Goal: Task Accomplishment & Management: Use online tool/utility

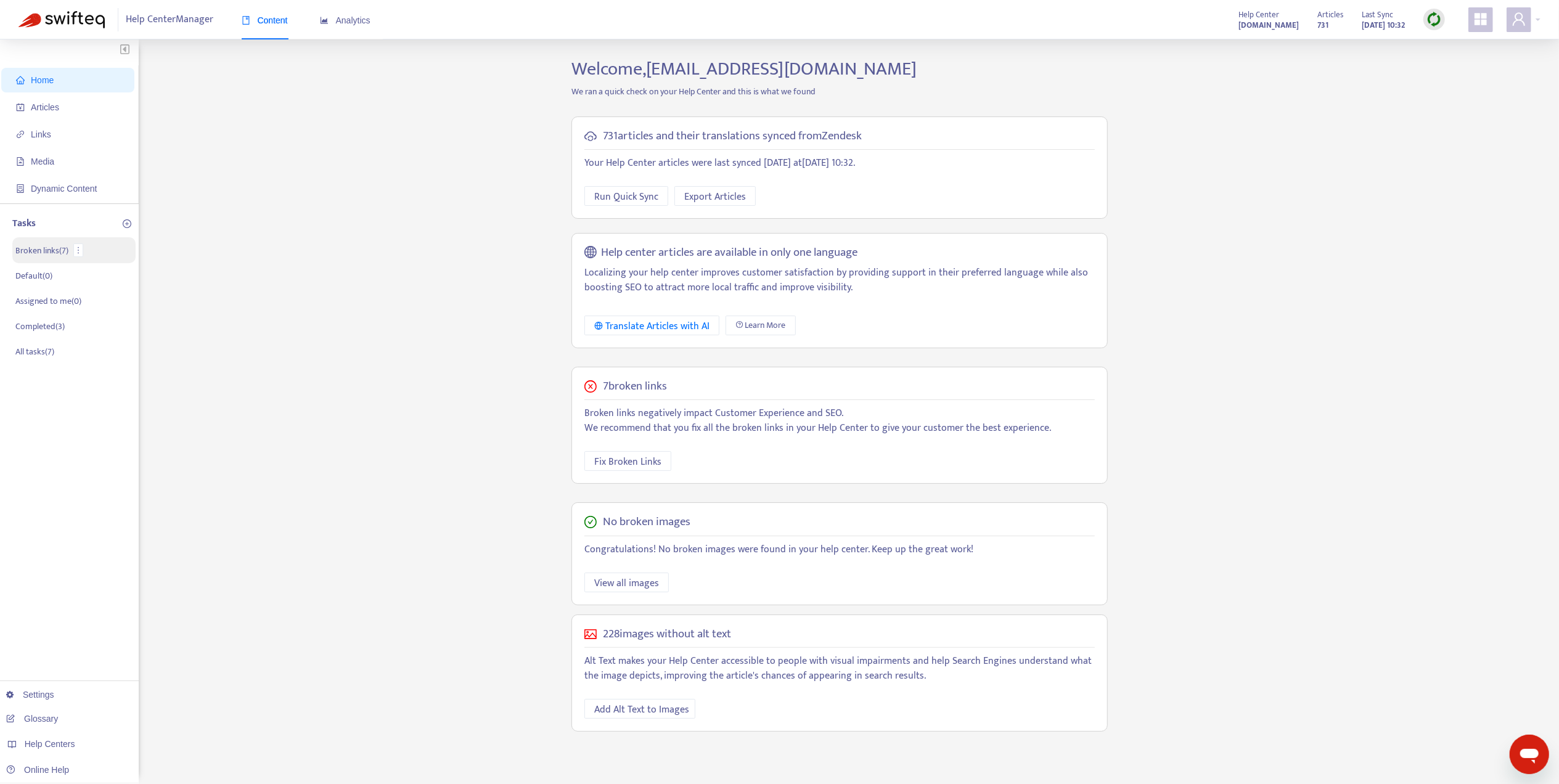
click at [35, 246] on p "Broken links ( 7 )" at bounding box center [41, 250] width 53 height 13
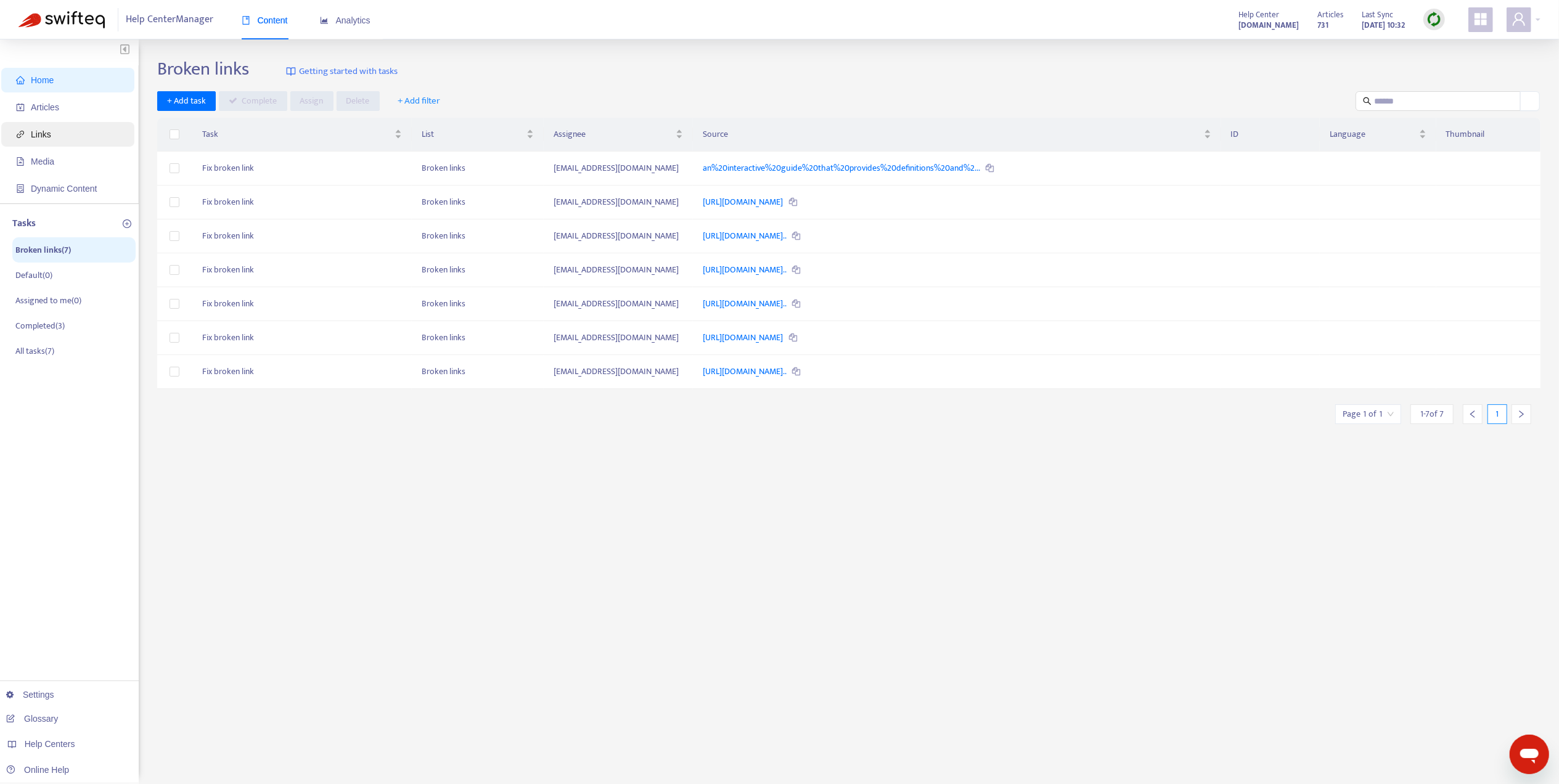
click at [53, 134] on span "Links" at bounding box center [70, 134] width 109 height 25
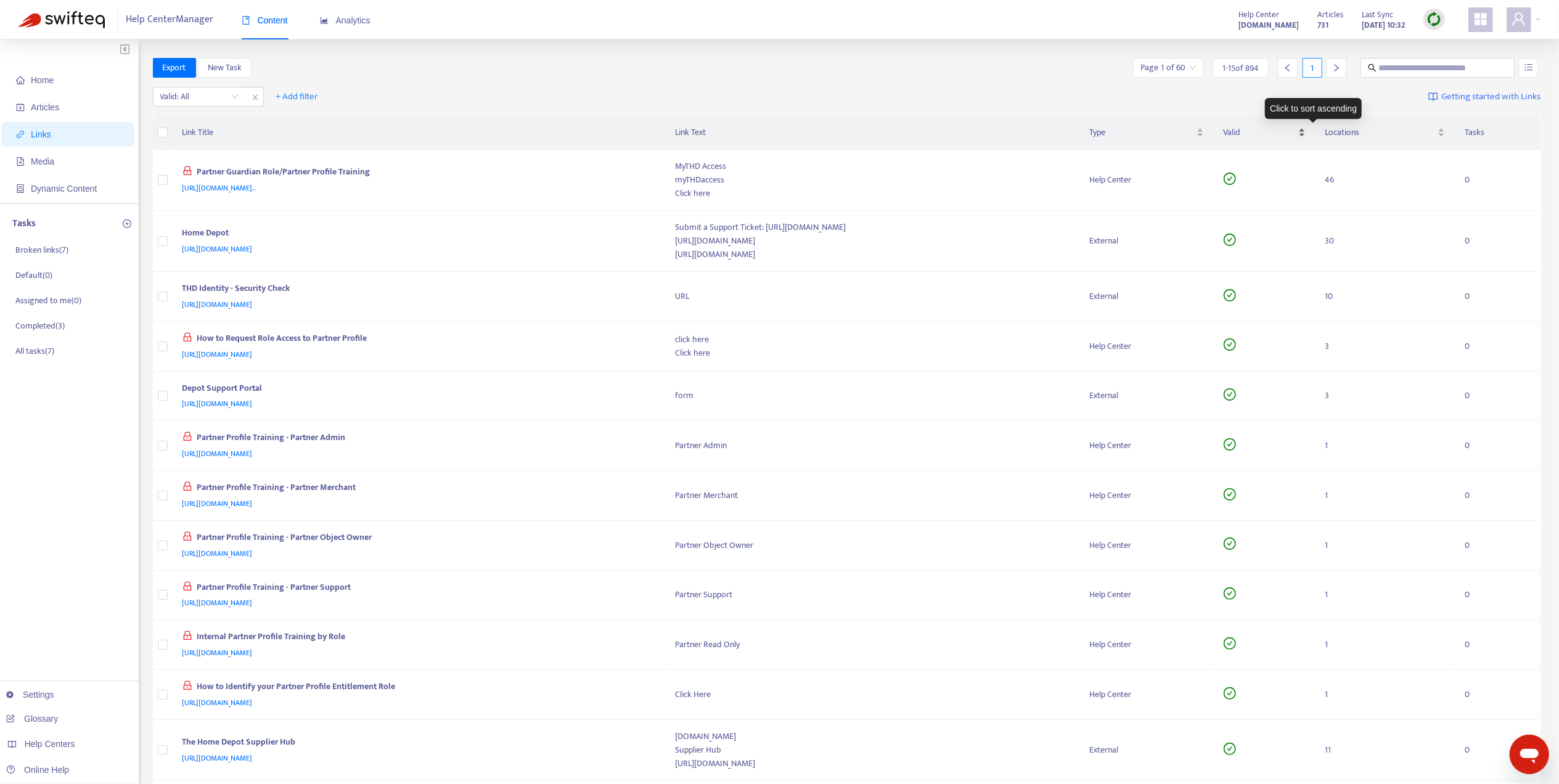
click at [1306, 127] on div "Valid" at bounding box center [1264, 133] width 82 height 14
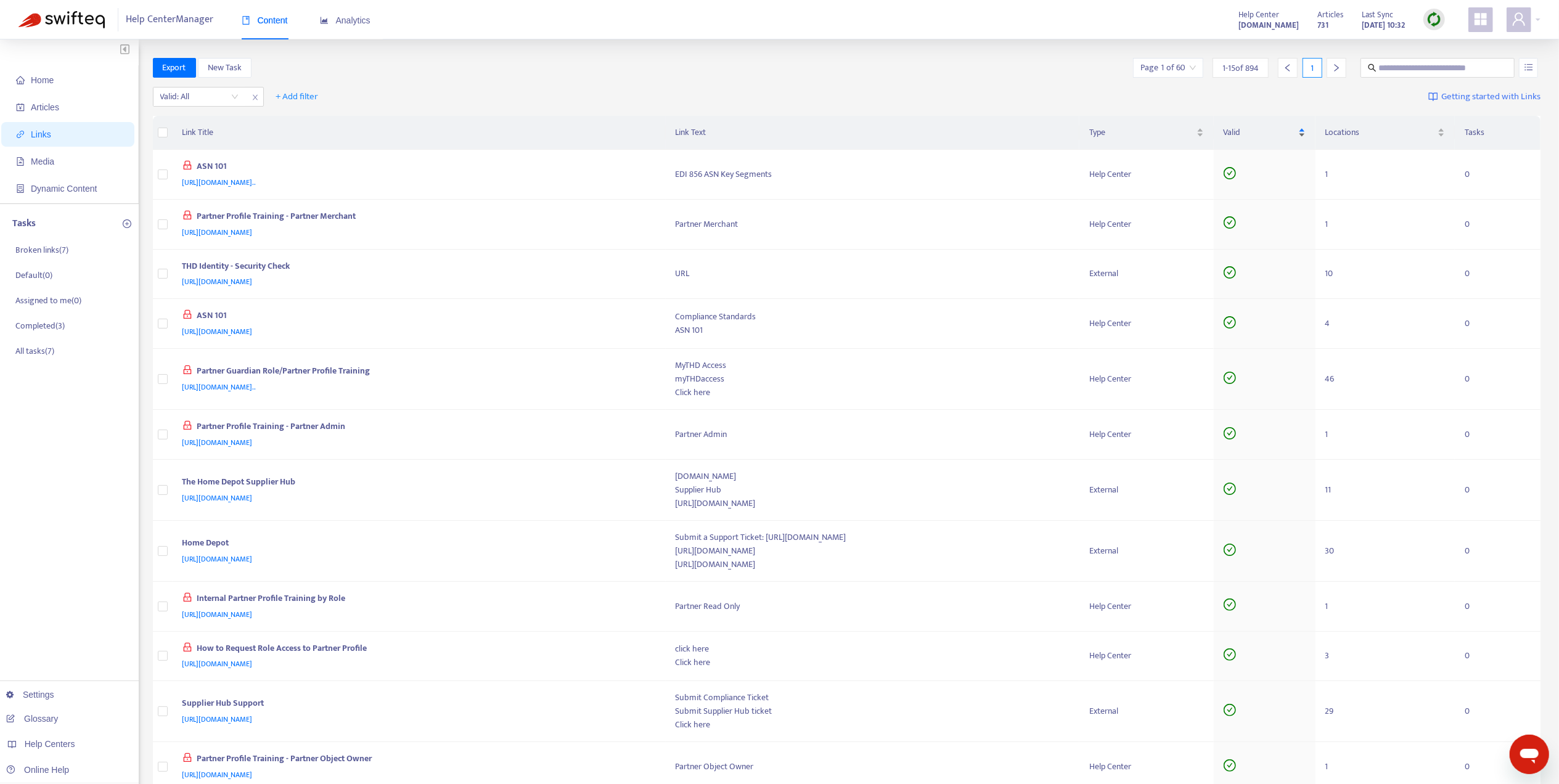
click at [1306, 139] on div "Valid" at bounding box center [1264, 133] width 82 height 14
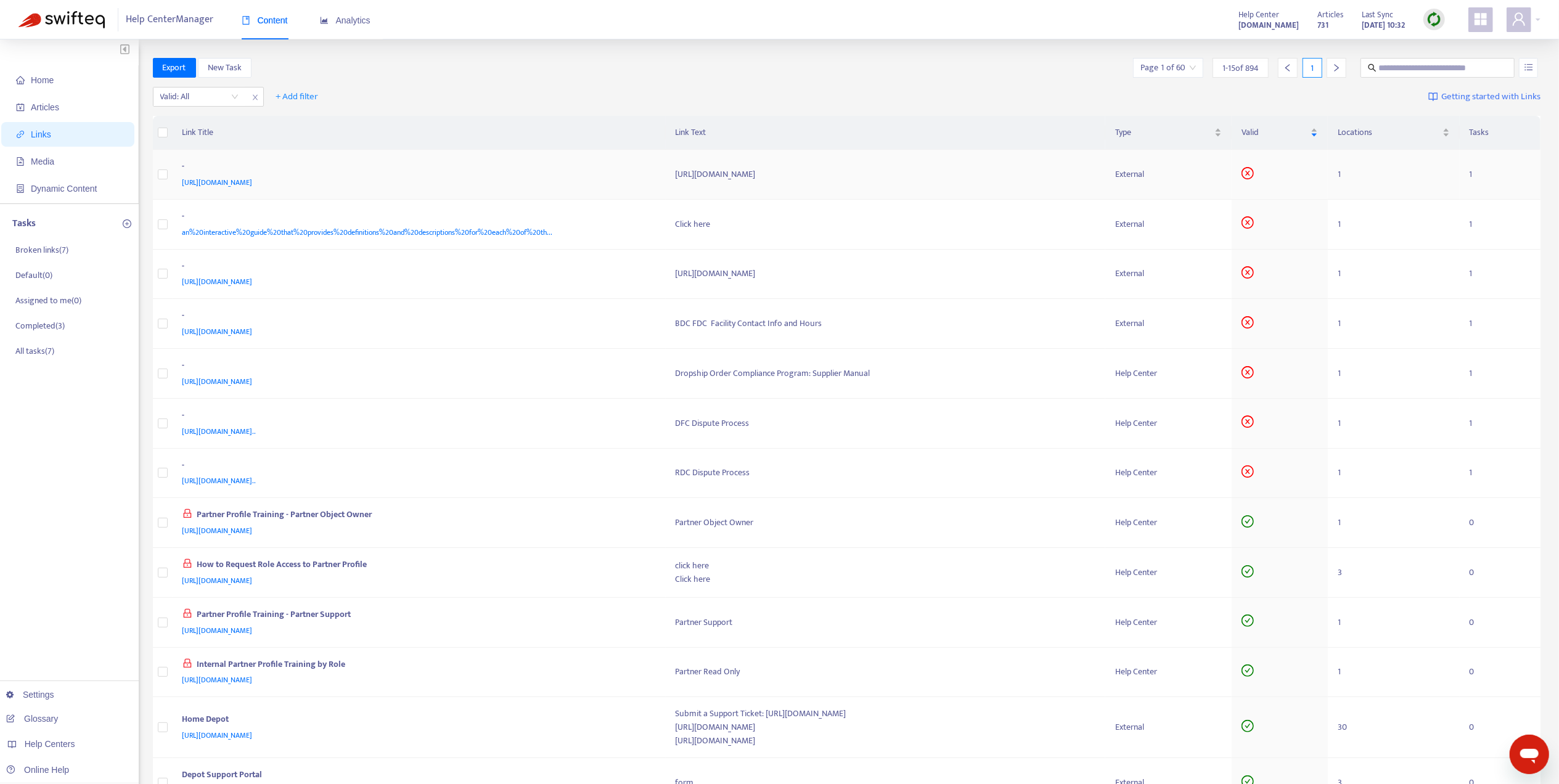
click at [376, 184] on div "[URL][DOMAIN_NAME]" at bounding box center [417, 182] width 469 height 14
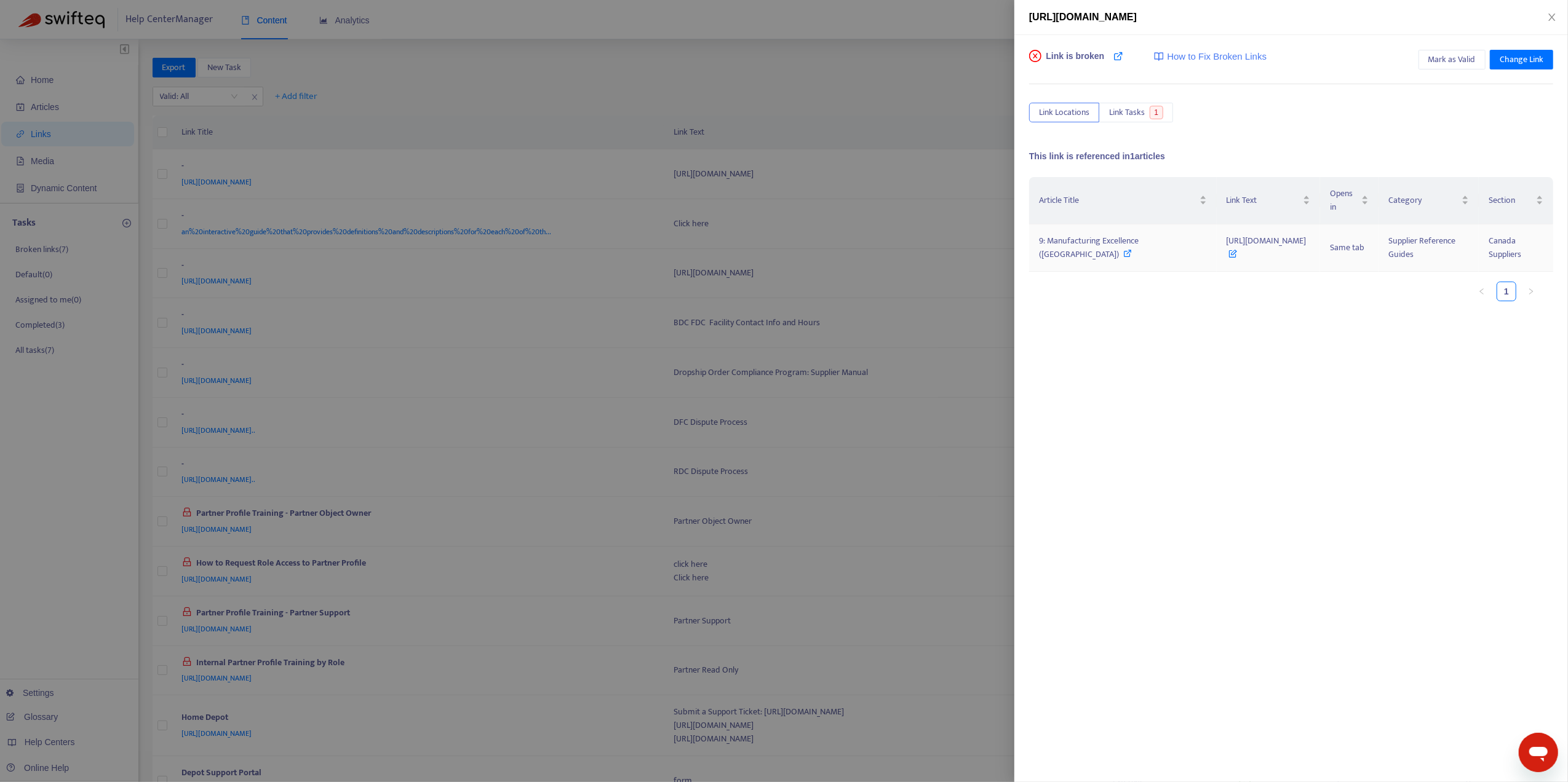
click at [1097, 245] on span "9: Manufacturing Excellence ([GEOGRAPHIC_DATA])" at bounding box center [1088, 247] width 100 height 28
click at [1240, 387] on div "Article Title Link Text Opens in Category Section 9: Manufacturing Excellence (…" at bounding box center [1291, 300] width 524 height 246
click at [1079, 244] on span "9: Manufacturing Excellence ([GEOGRAPHIC_DATA])" at bounding box center [1088, 247] width 100 height 28
click at [543, 67] on div at bounding box center [784, 391] width 1568 height 782
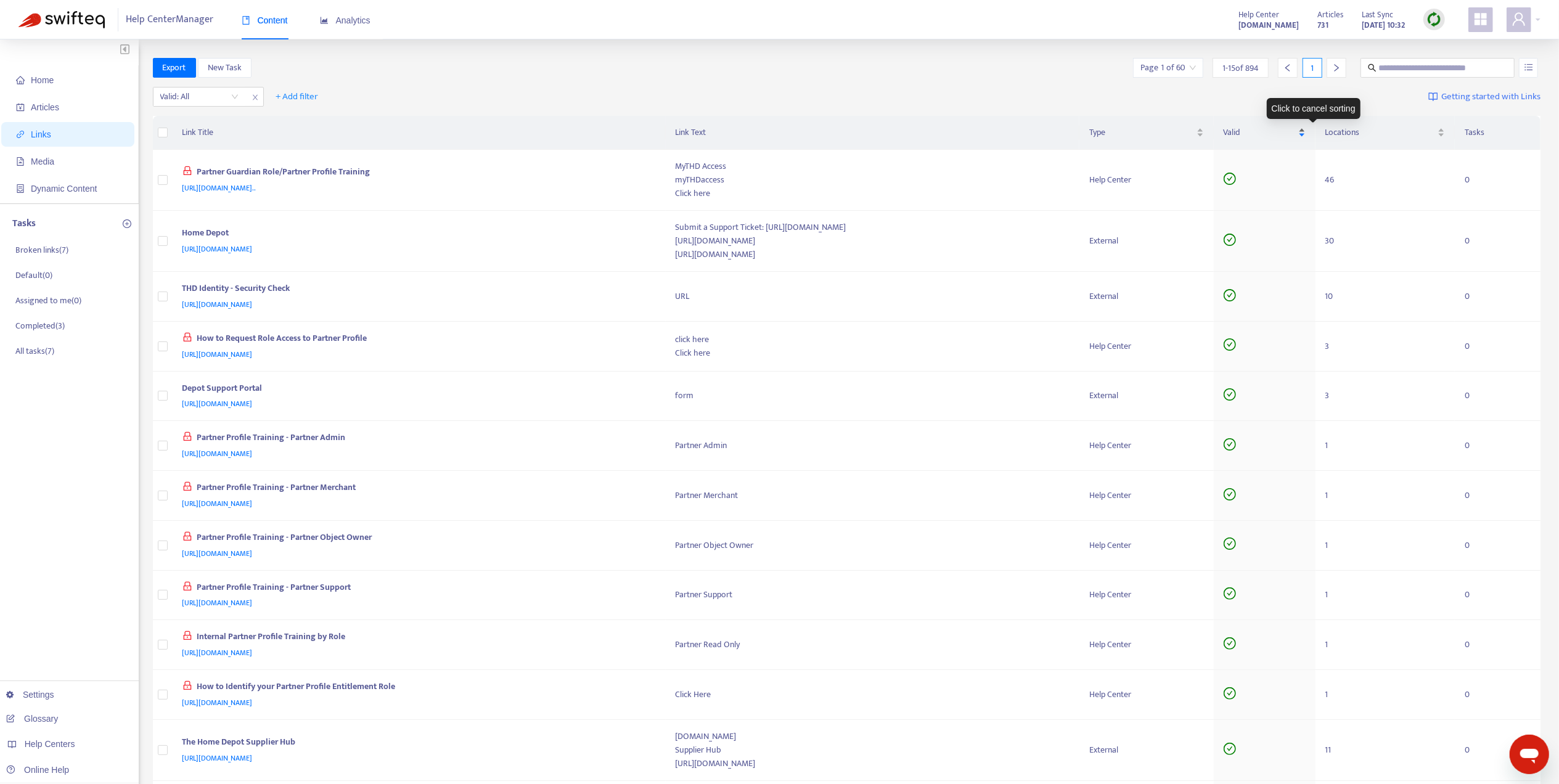
click at [1296, 132] on span "Valid" at bounding box center [1260, 133] width 72 height 14
click at [1306, 126] on div "Valid" at bounding box center [1264, 133] width 82 height 14
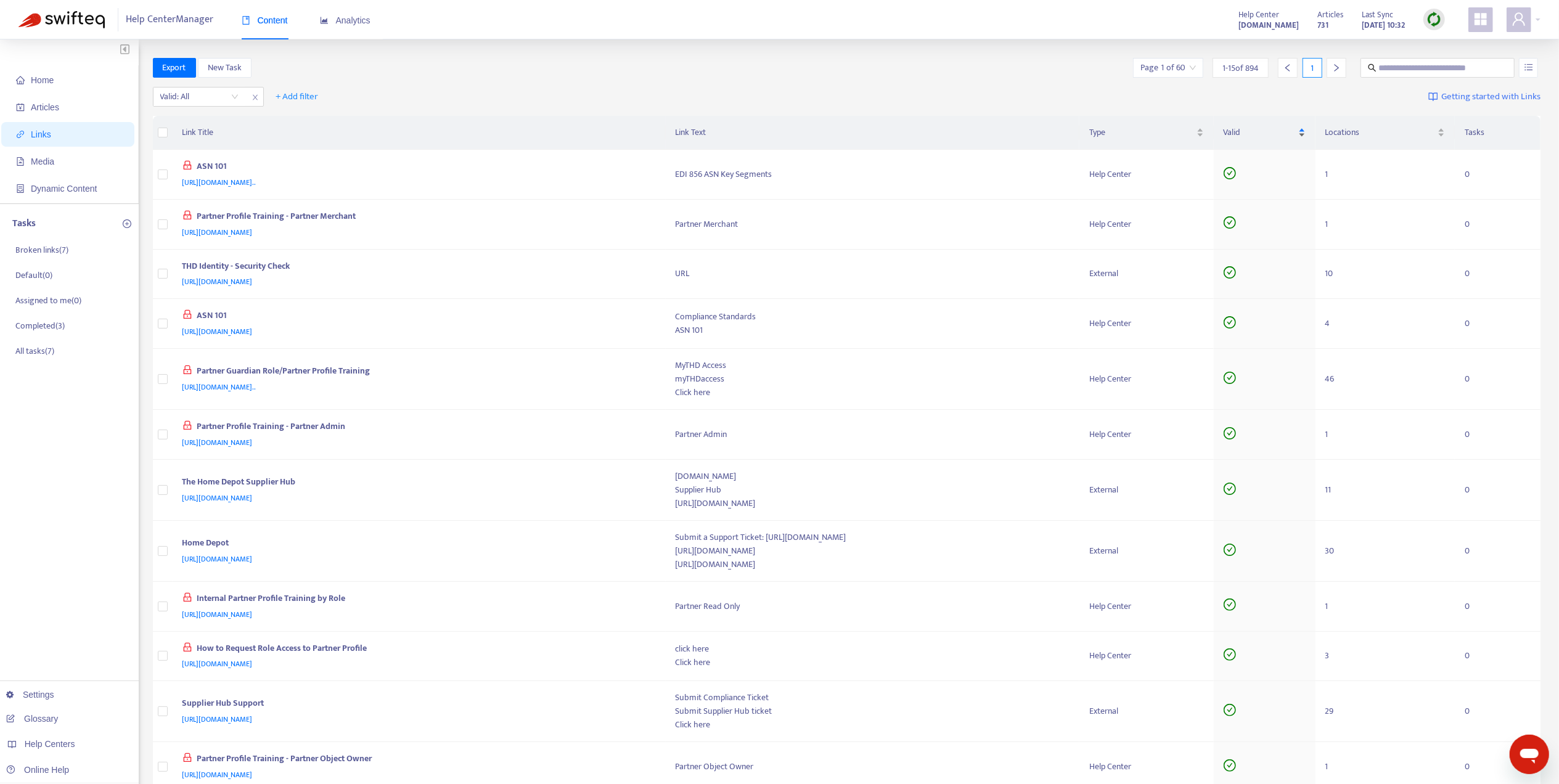
click at [1306, 136] on div "Valid" at bounding box center [1264, 133] width 82 height 14
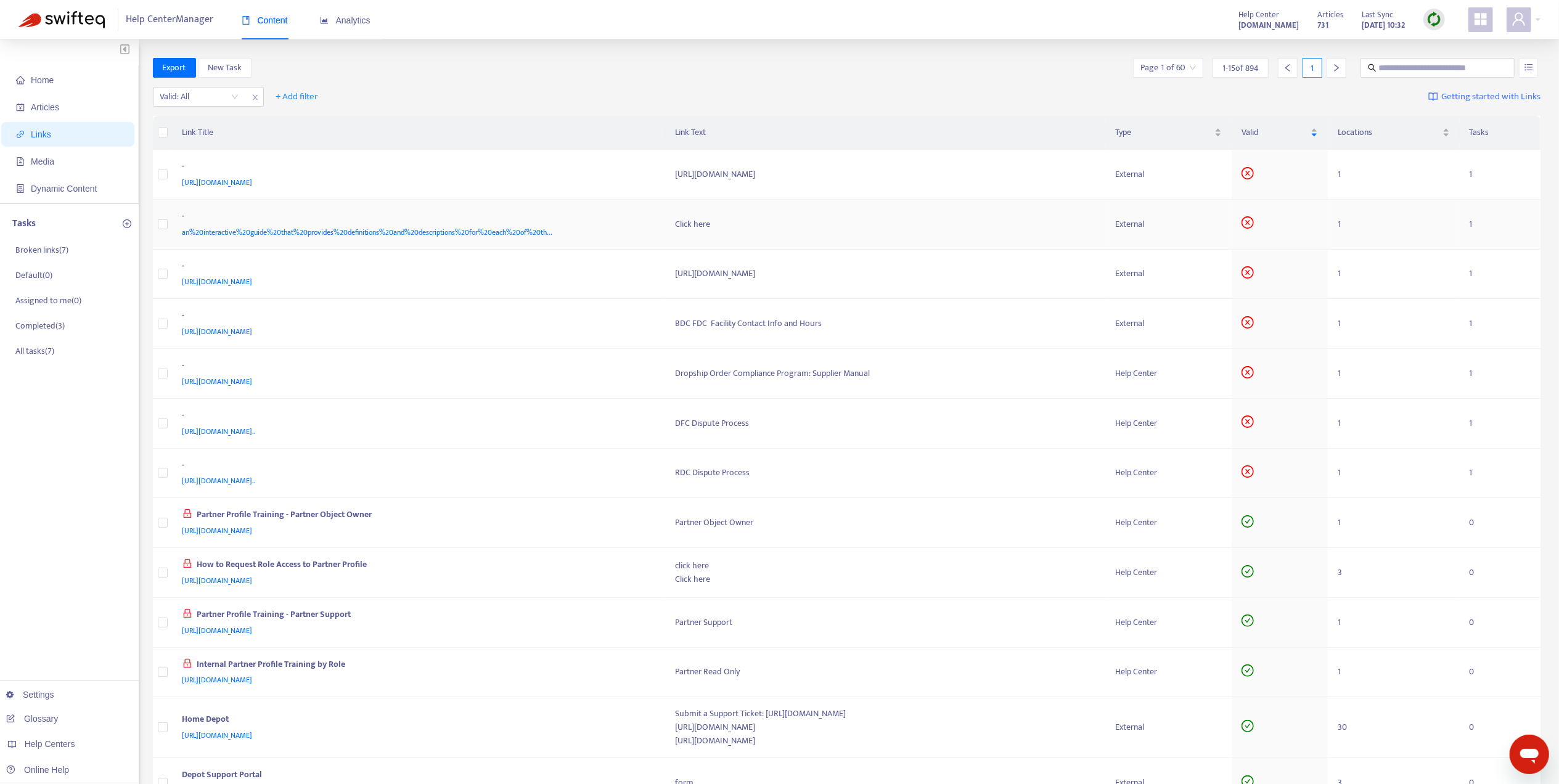
click at [775, 228] on div "Click here" at bounding box center [886, 224] width 420 height 14
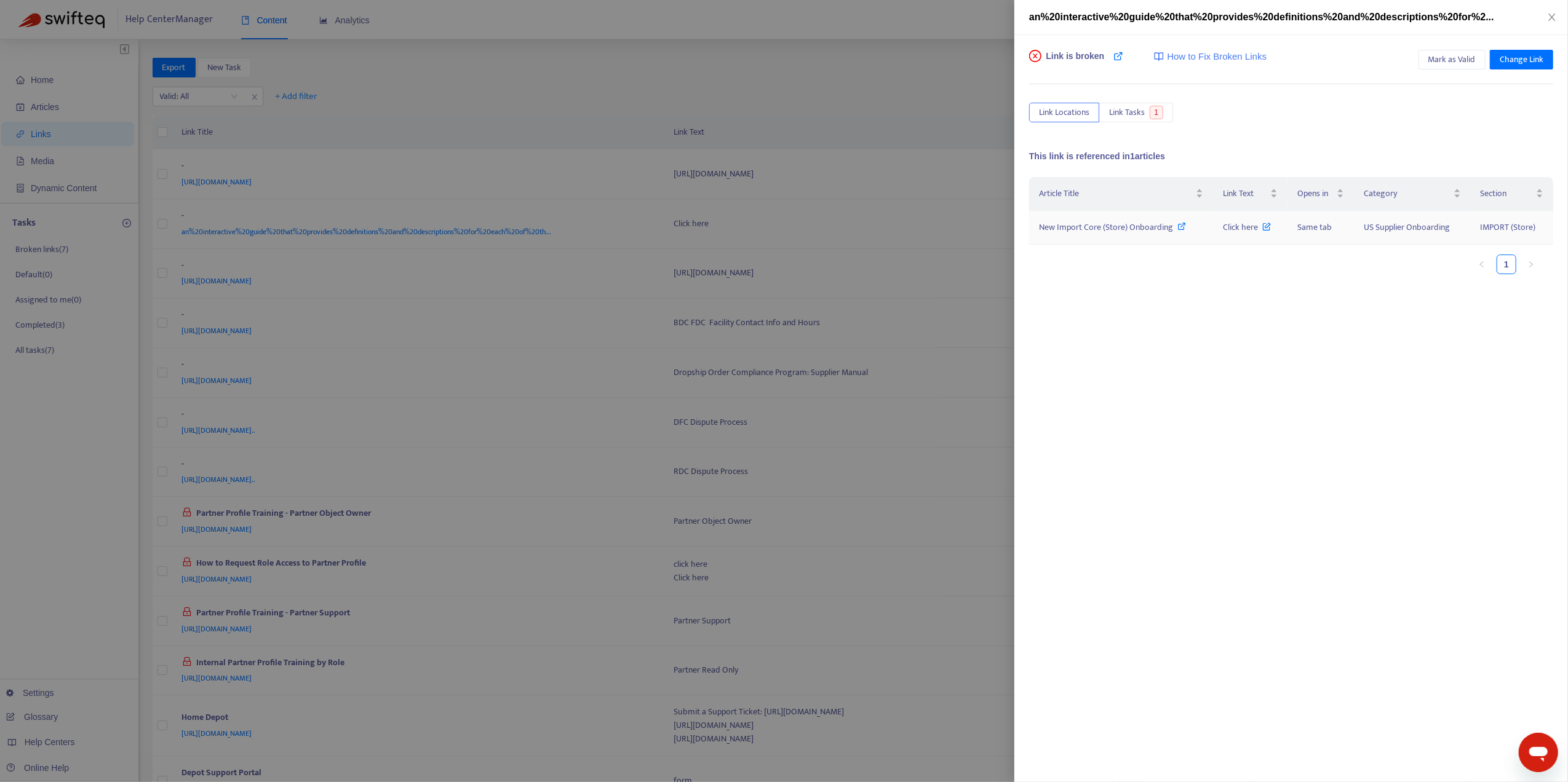
click at [1078, 234] on span "New Import Core (Store) Onboarding" at bounding box center [1106, 227] width 134 height 14
click at [73, 381] on div at bounding box center [784, 391] width 1568 height 782
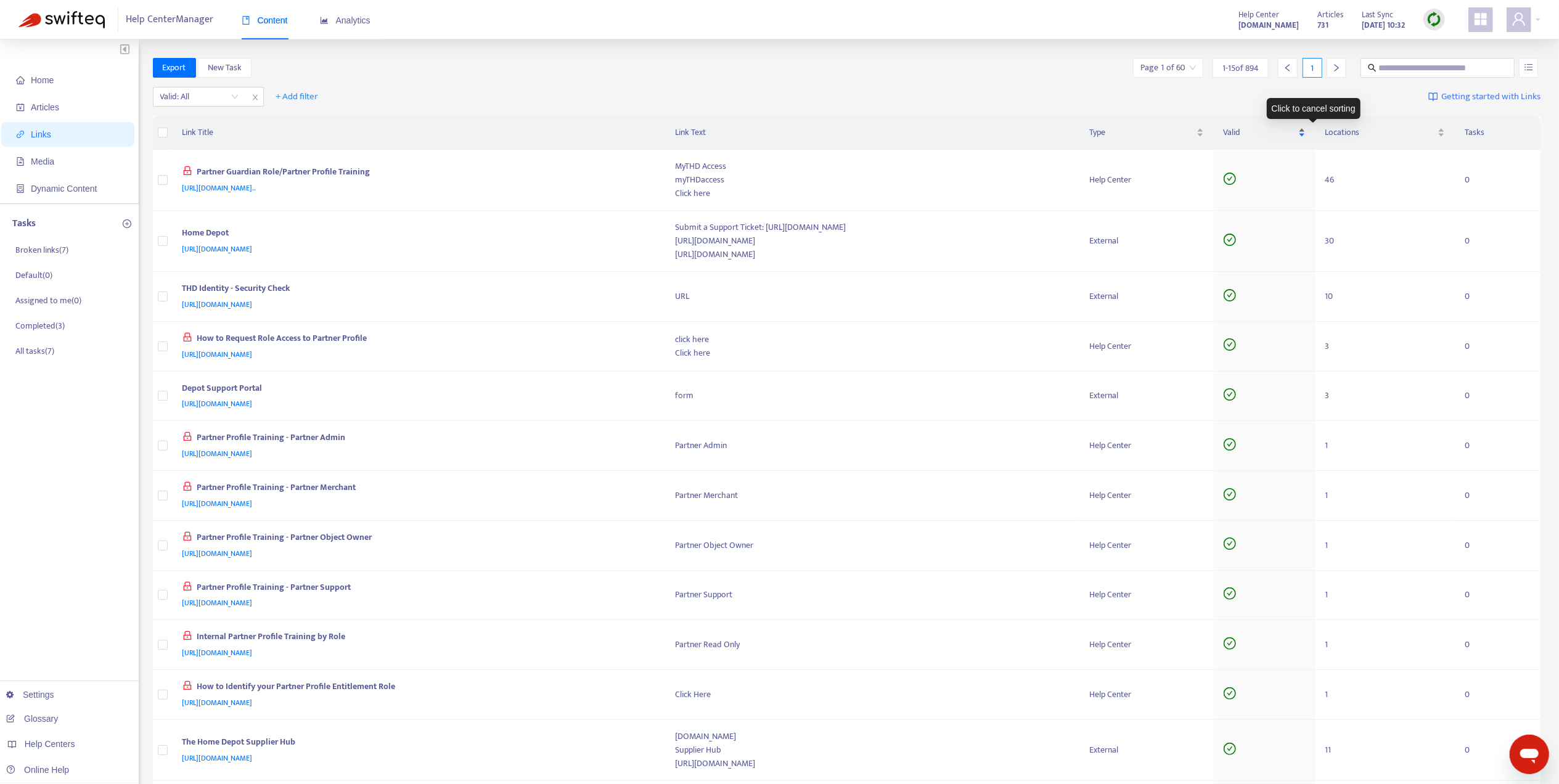
click at [1306, 127] on div "Valid" at bounding box center [1264, 133] width 82 height 14
click at [1306, 136] on div "Valid" at bounding box center [1264, 133] width 82 height 14
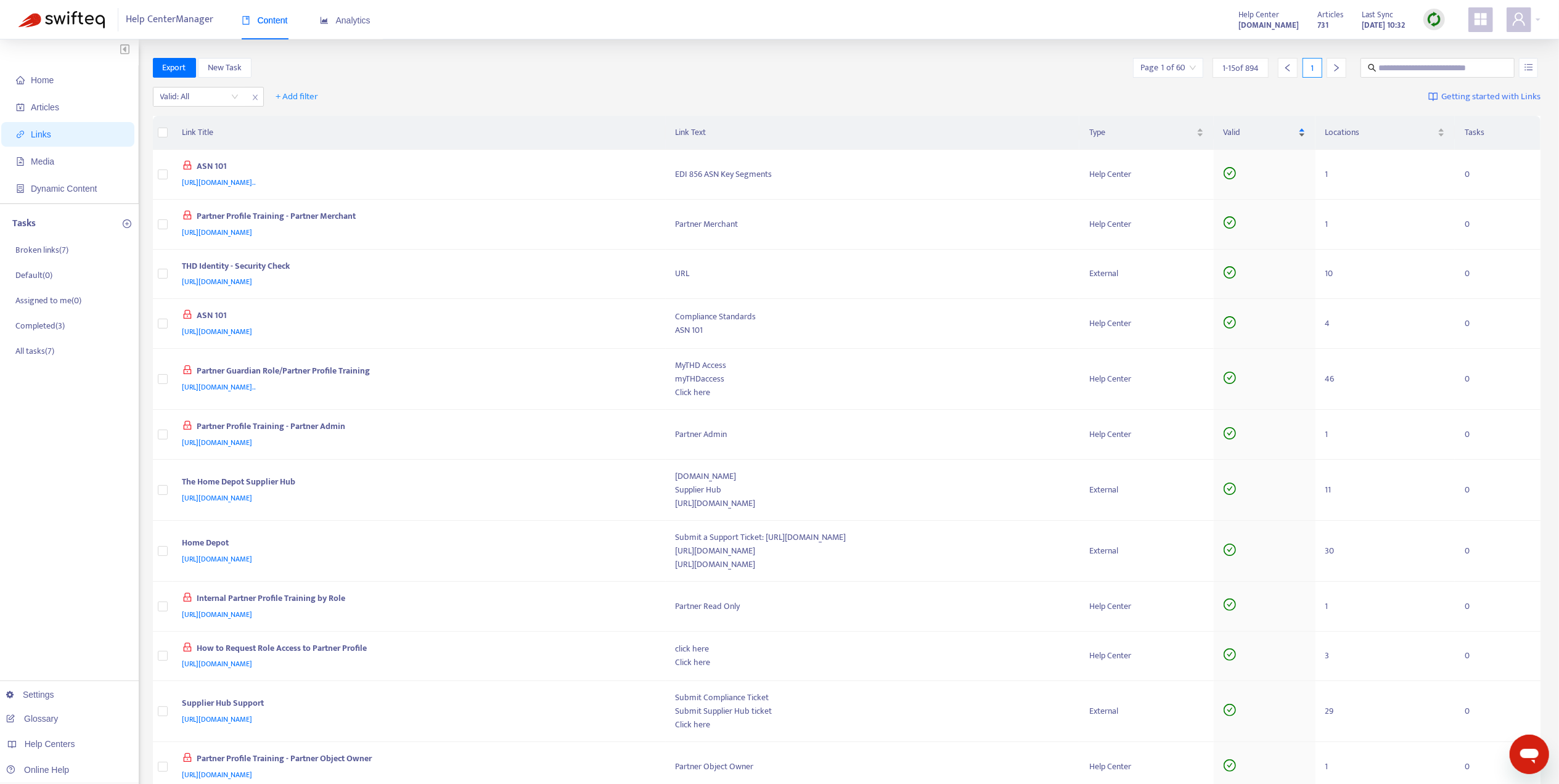
click at [1306, 129] on div "Valid" at bounding box center [1264, 133] width 82 height 14
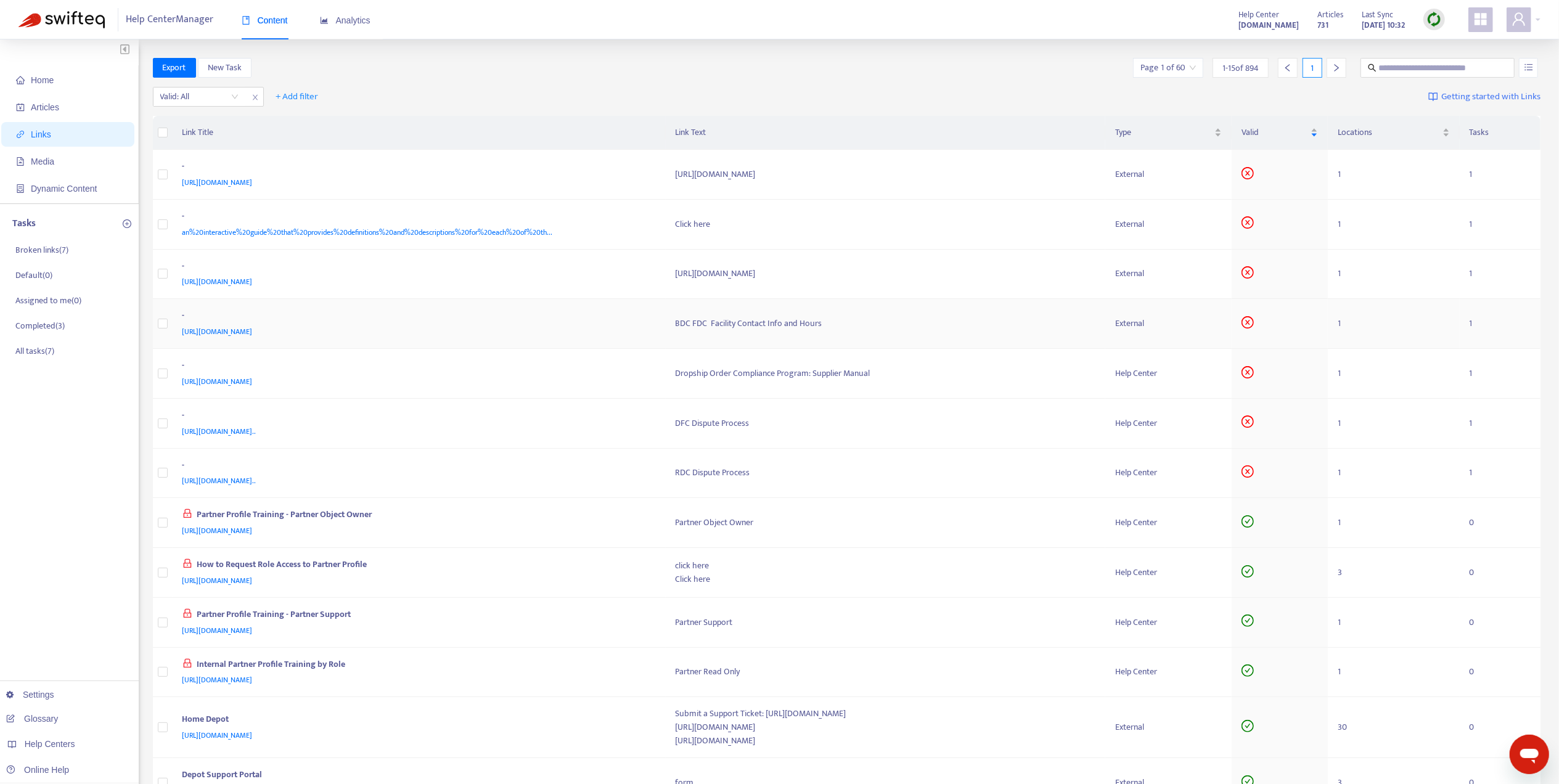
click at [884, 328] on div "BDC FDC Facility Contact Info and Hours" at bounding box center [886, 324] width 420 height 14
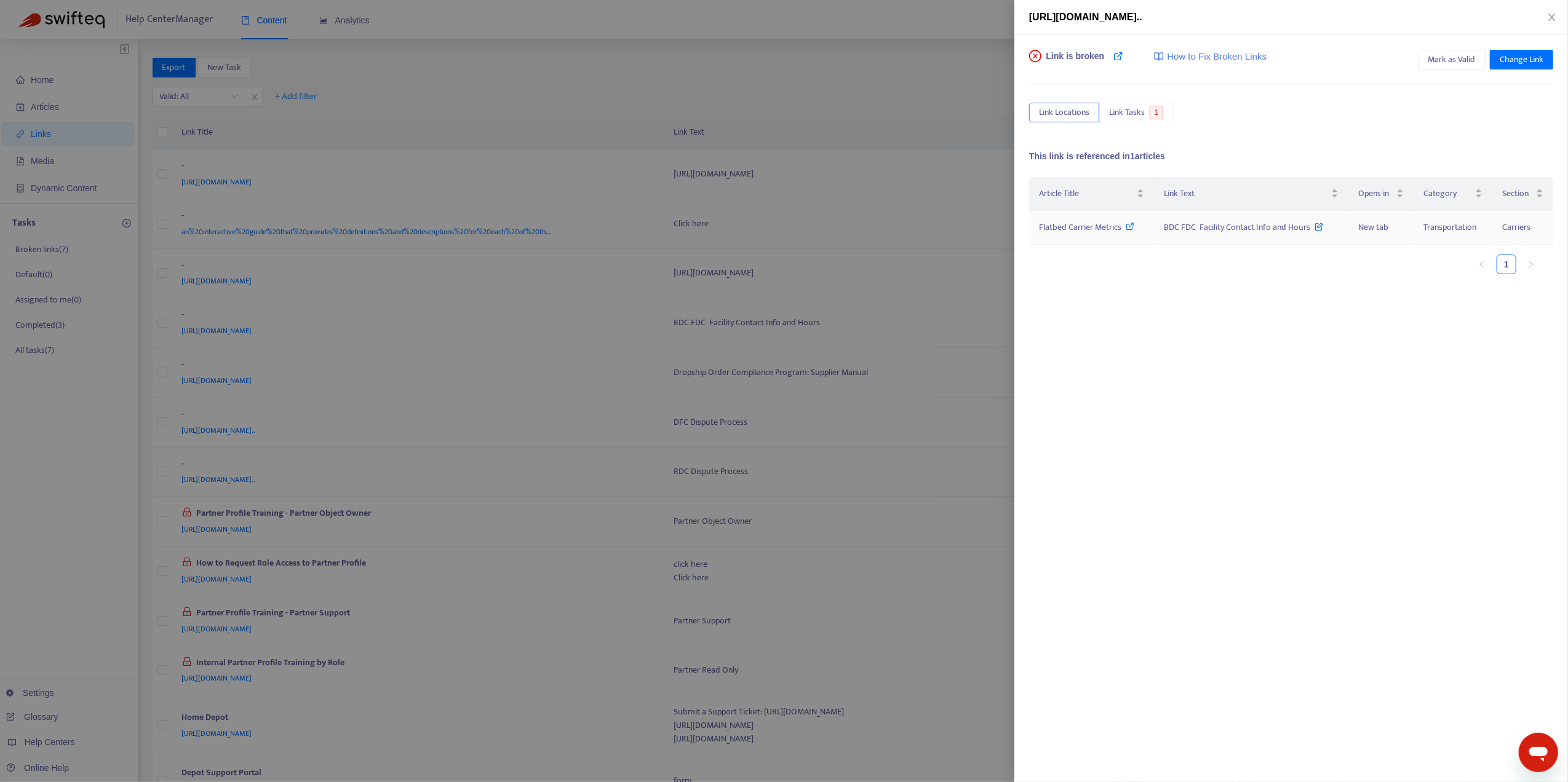
click at [1081, 231] on span "Flatbed Carrier Metrics" at bounding box center [1080, 227] width 83 height 14
click at [94, 394] on div at bounding box center [784, 391] width 1568 height 782
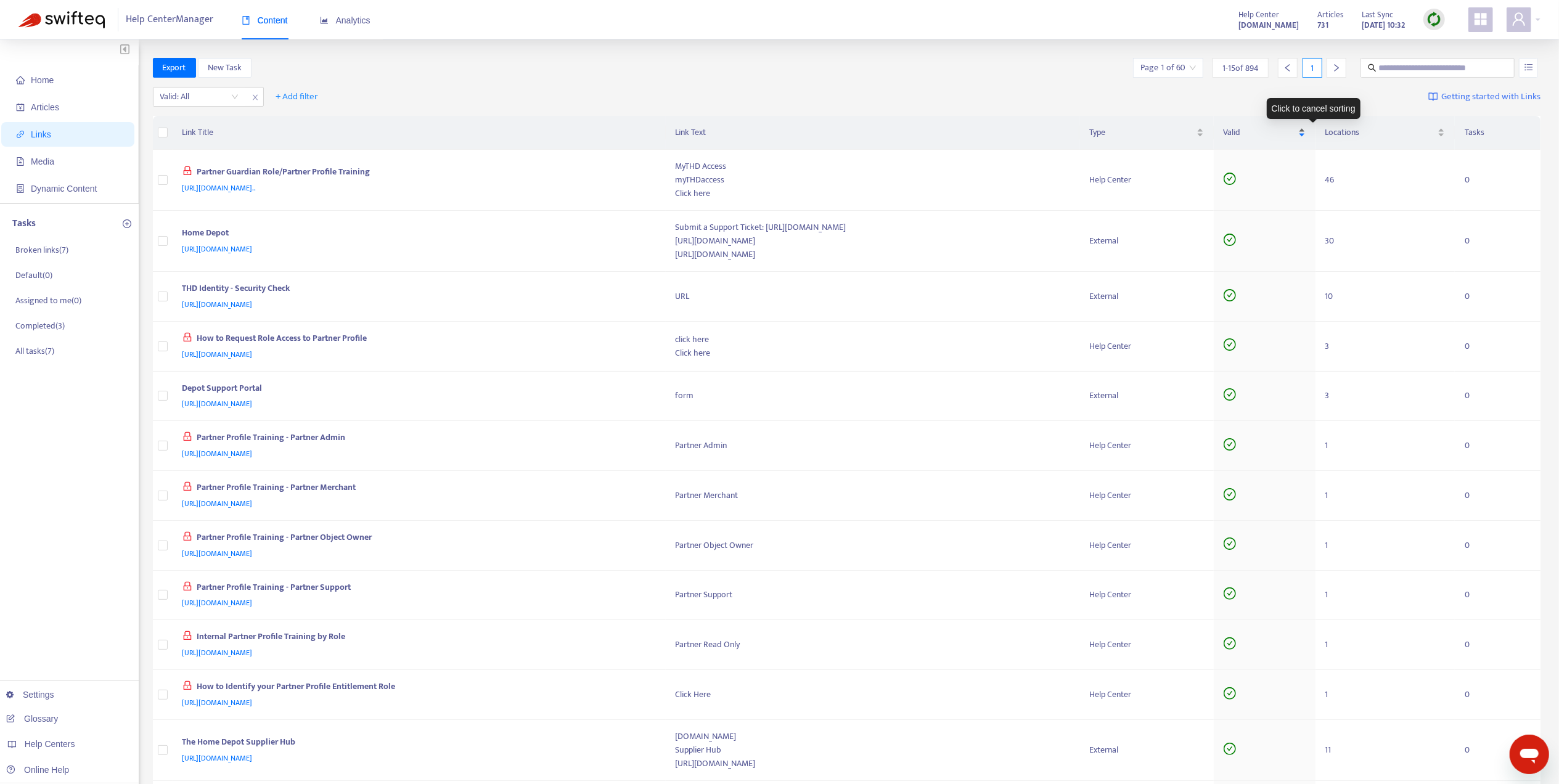
click at [1306, 129] on div "Valid" at bounding box center [1264, 133] width 82 height 14
click at [1306, 138] on div "Valid" at bounding box center [1264, 133] width 82 height 14
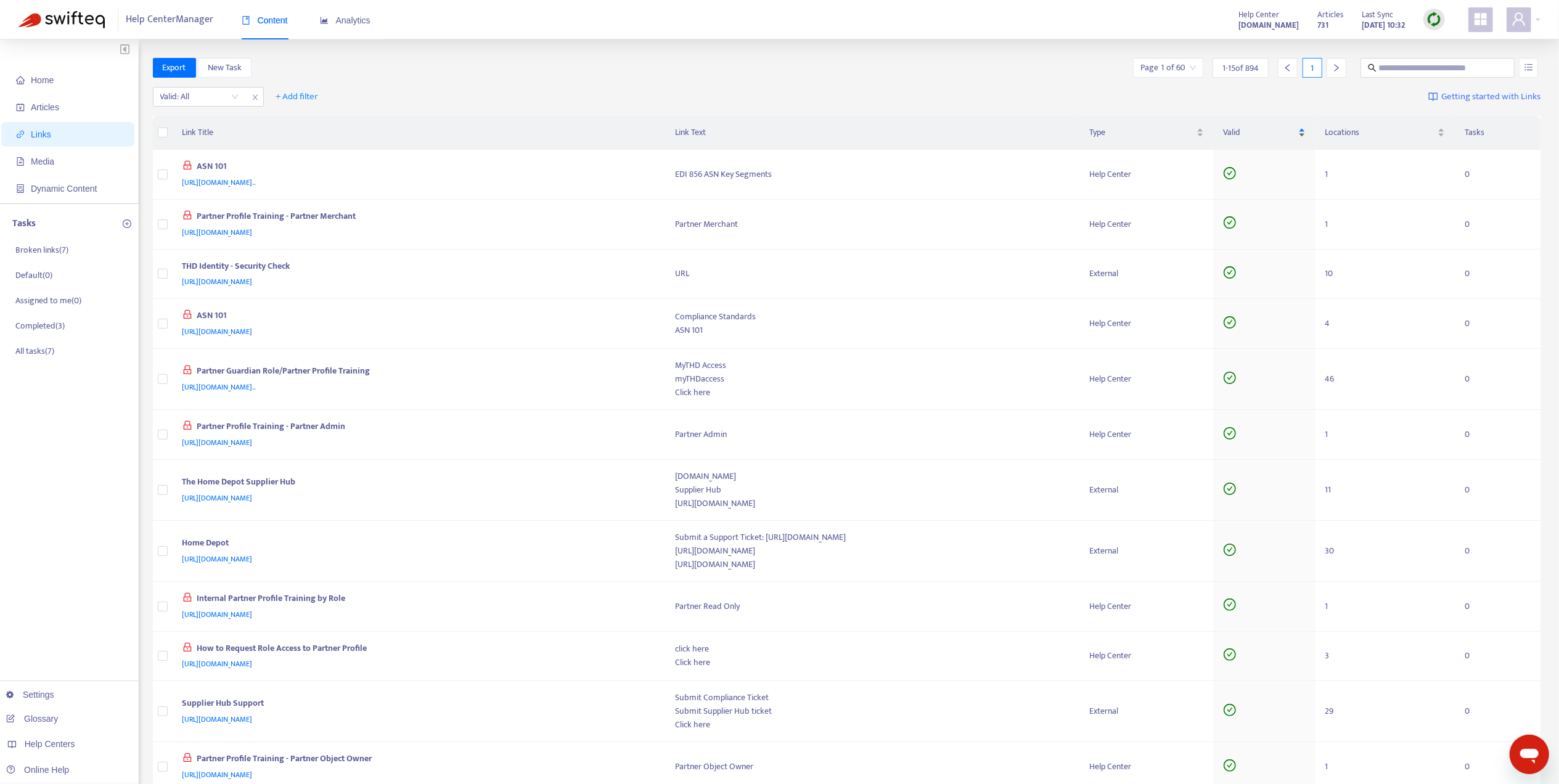
click at [1306, 127] on div "Valid" at bounding box center [1264, 133] width 82 height 14
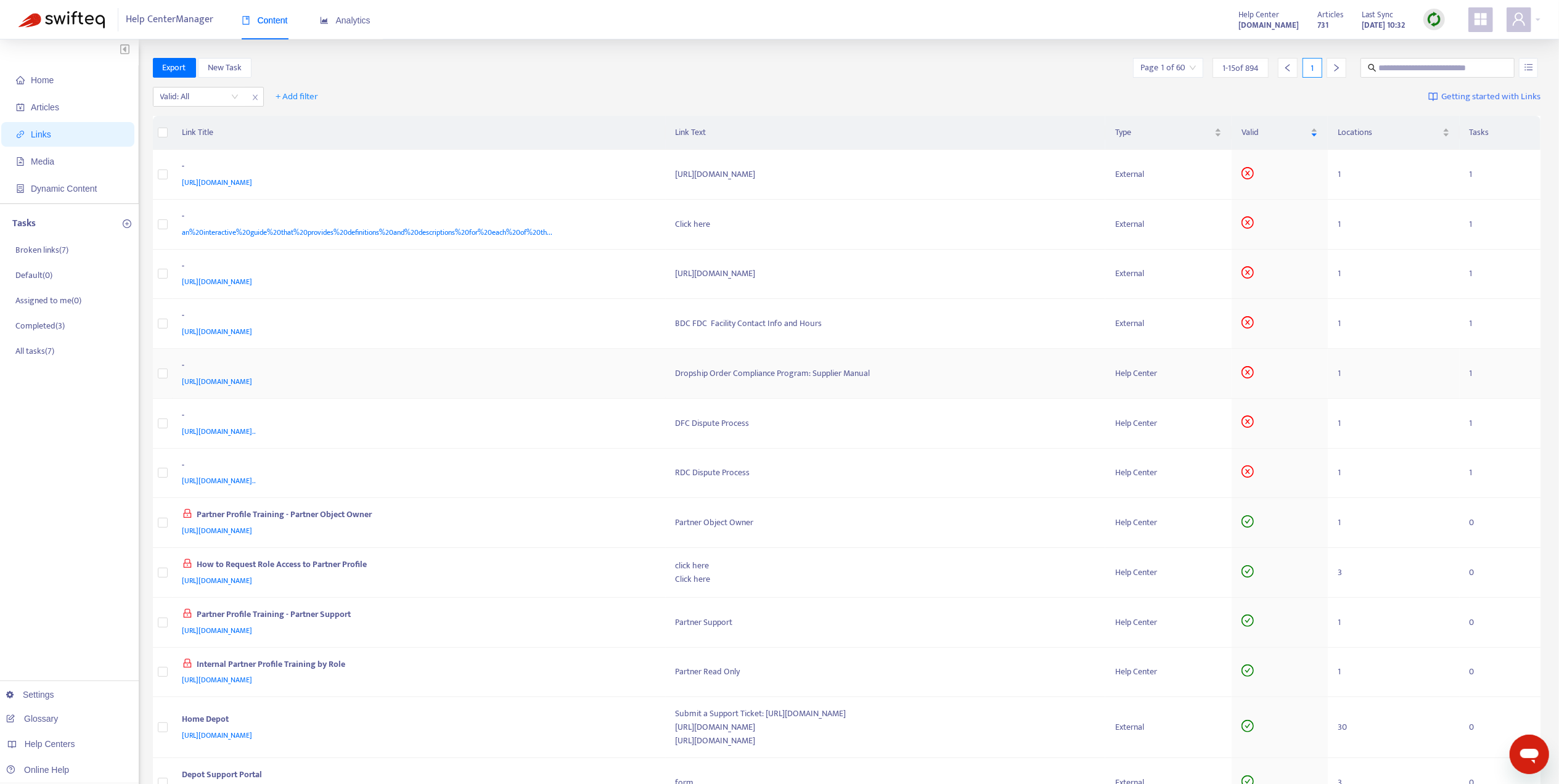
click at [488, 386] on div "[URL][DOMAIN_NAME]" at bounding box center [417, 381] width 469 height 14
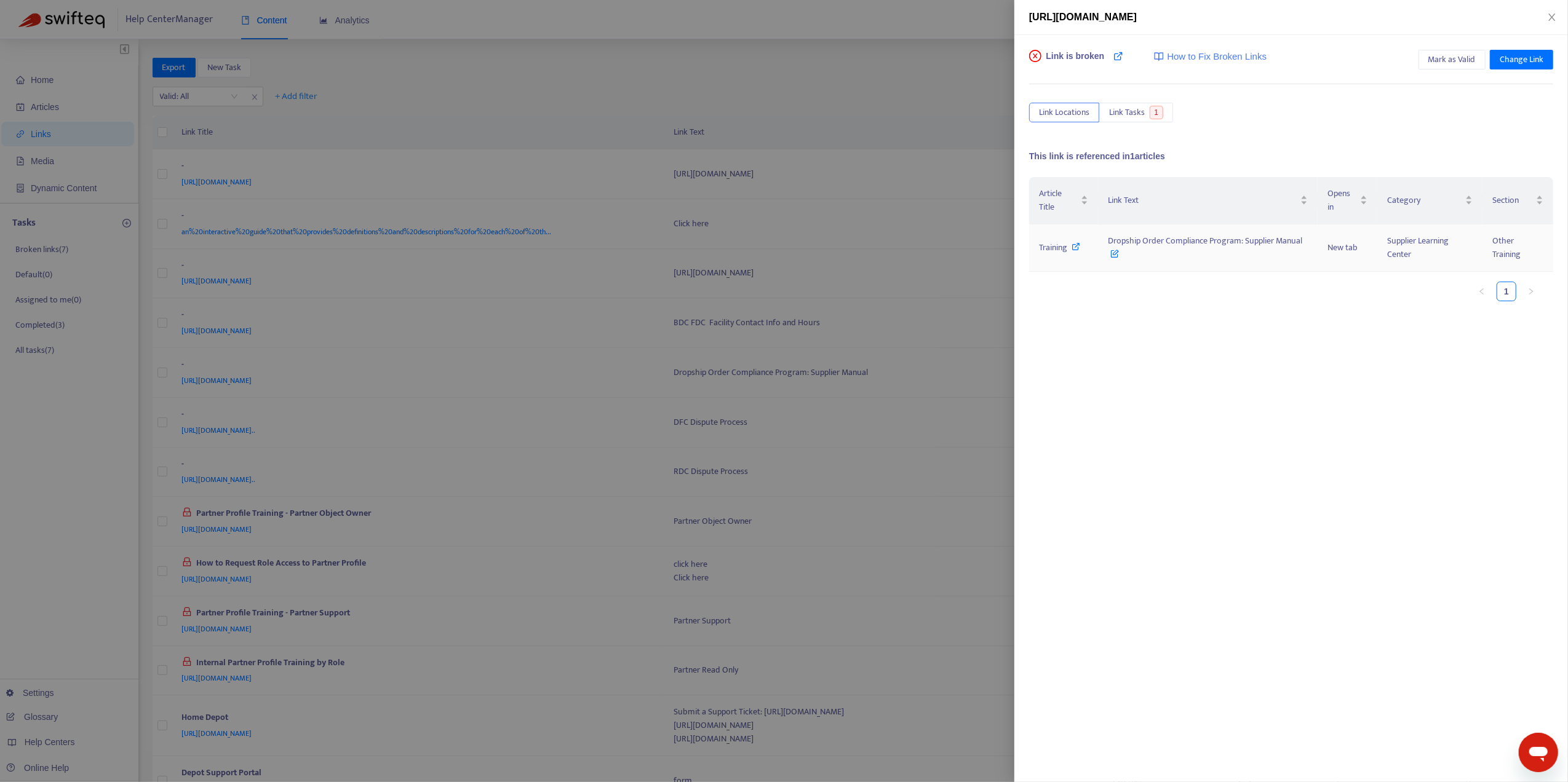
click at [1059, 251] on span "Training" at bounding box center [1053, 247] width 29 height 14
click at [1058, 359] on div "Article Title Link Text Opens in Category Section Training Dropship Order Compl…" at bounding box center [1291, 300] width 524 height 246
click at [55, 490] on div at bounding box center [784, 391] width 1568 height 782
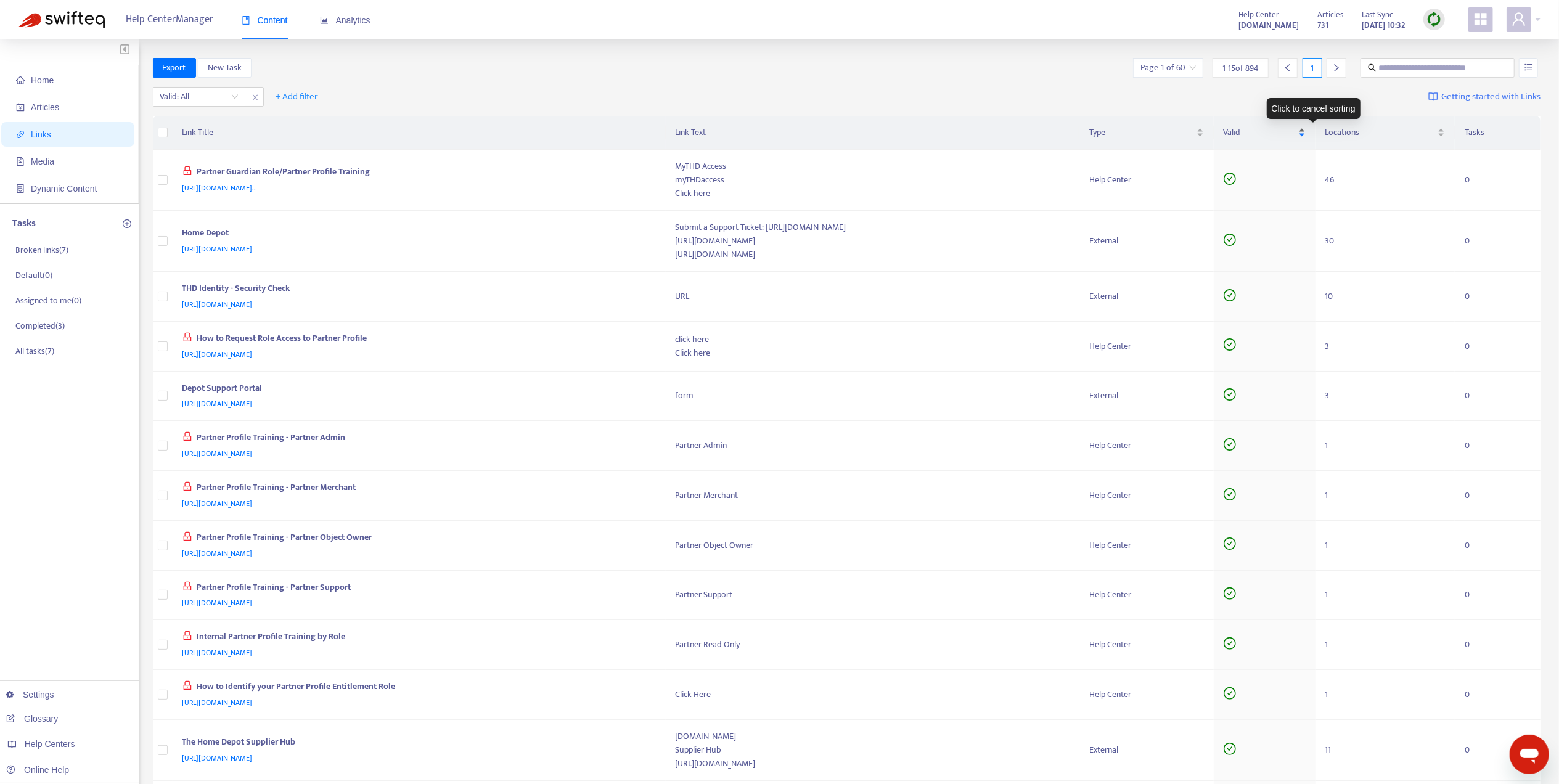
click at [1306, 126] on div "Valid" at bounding box center [1264, 133] width 82 height 14
click at [1306, 139] on div "Valid" at bounding box center [1264, 133] width 82 height 14
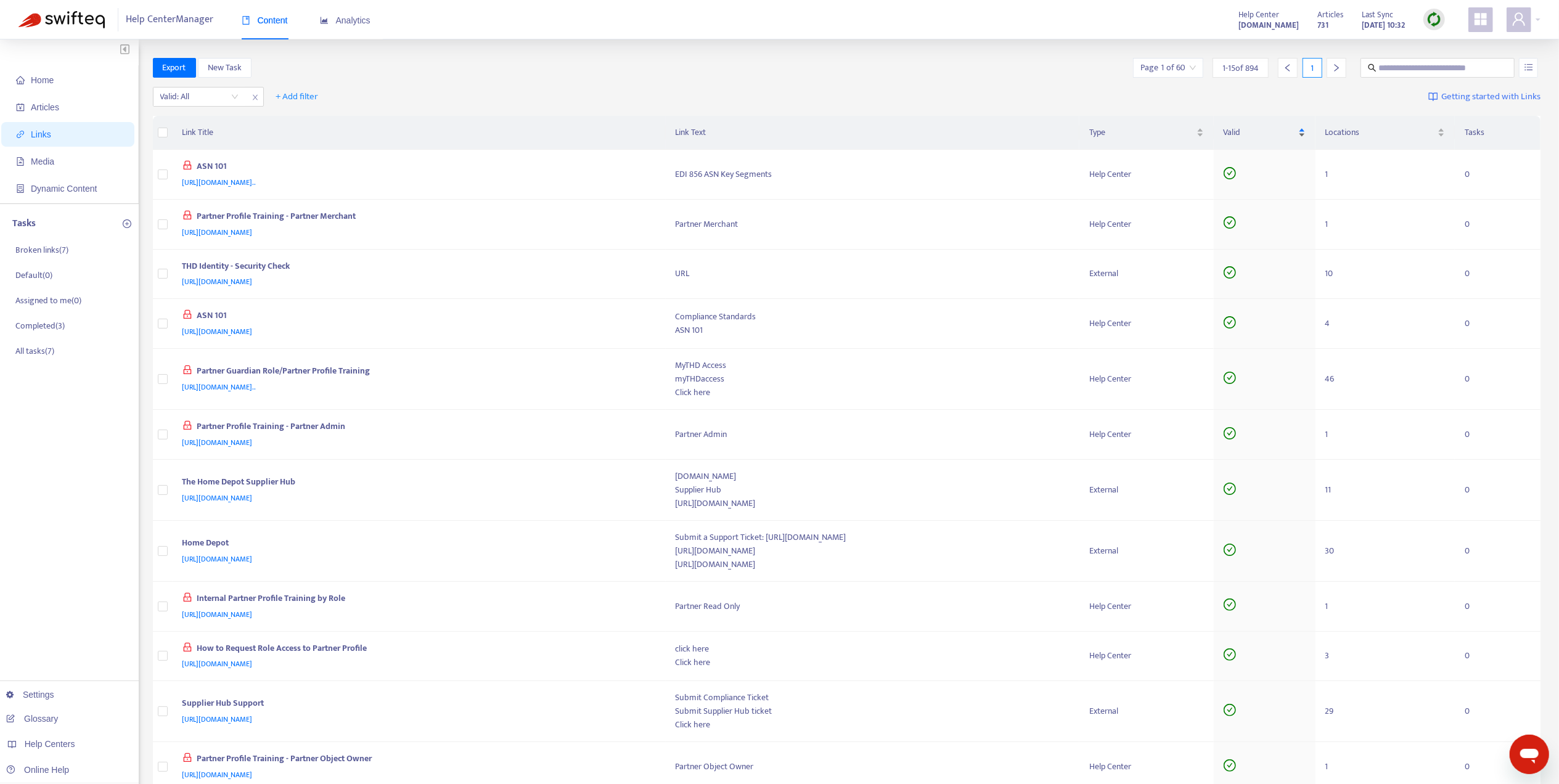
click at [1306, 130] on div "Valid" at bounding box center [1264, 133] width 82 height 14
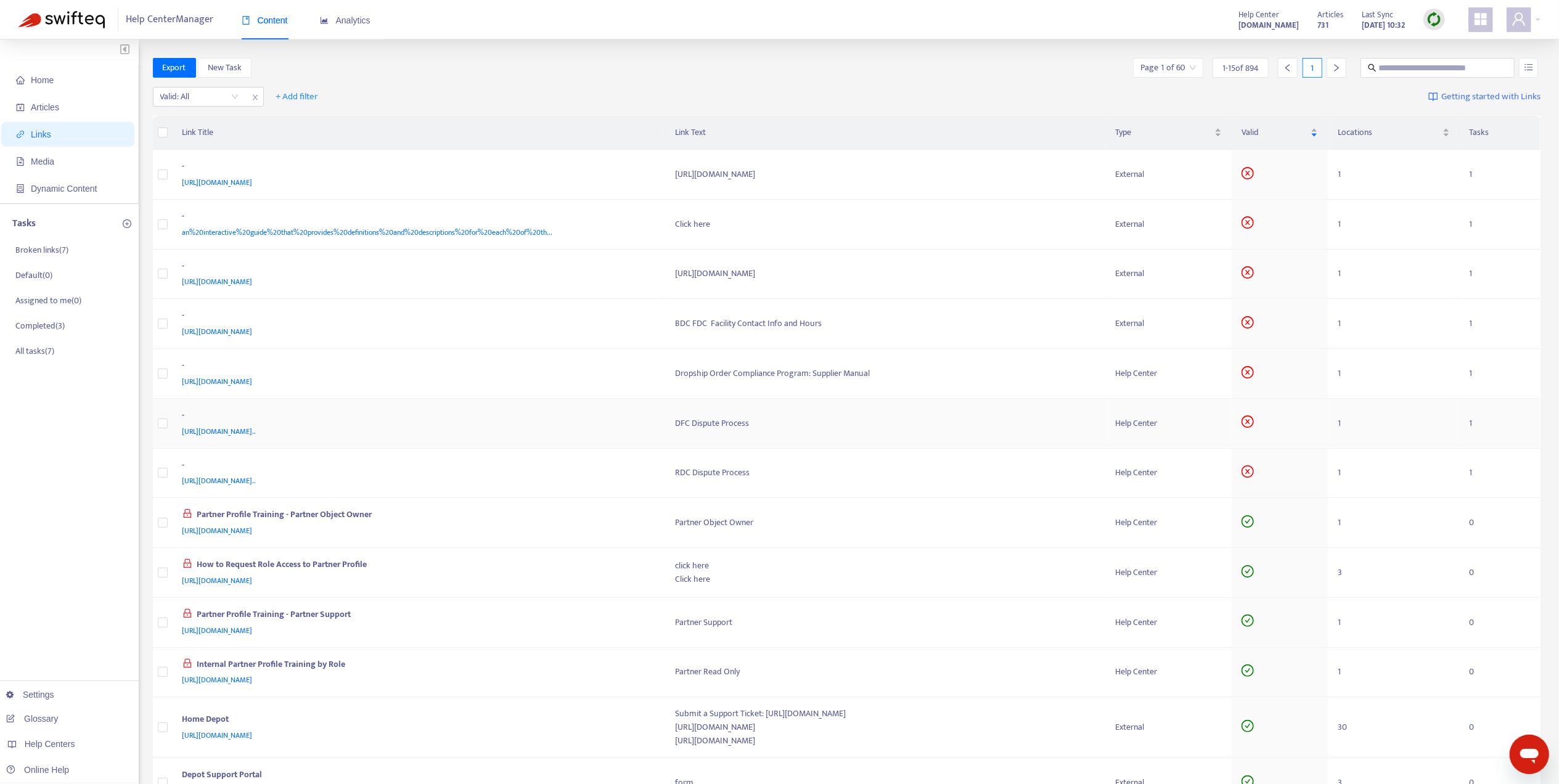
click at [534, 413] on div "-" at bounding box center [417, 416] width 469 height 16
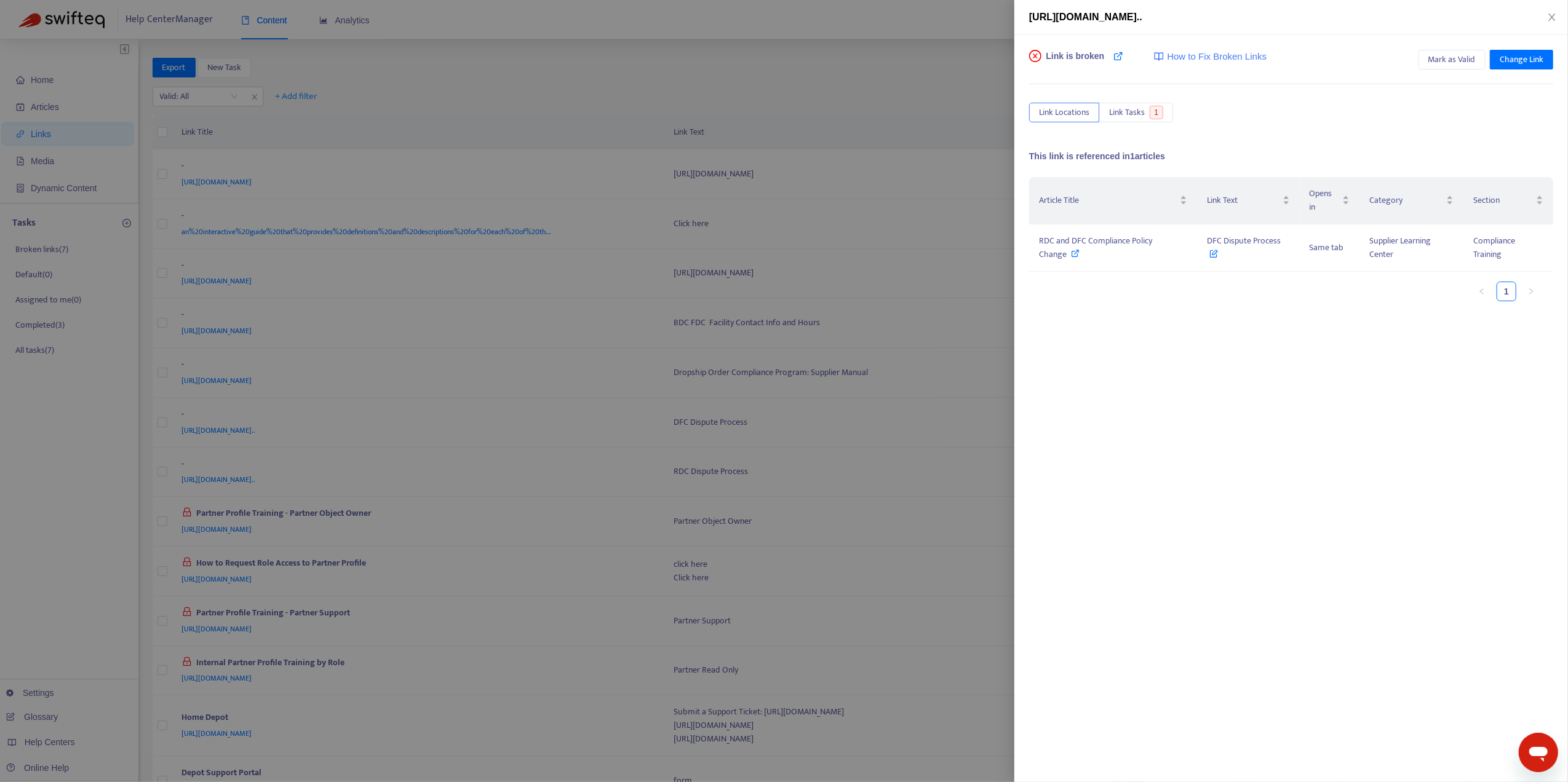
click at [1139, 370] on div "Article Title Link Text Opens in Category Section RDC and DFC Compliance Policy…" at bounding box center [1291, 300] width 524 height 246
drag, startPoint x: 1129, startPoint y: 452, endPoint x: 1133, endPoint y: 465, distance: 13.6
click at [1129, 453] on div "Link is broken How to Fix Broken Links Mark as Valid Change Link Link Locations…" at bounding box center [1291, 409] width 553 height 747
click at [1230, 306] on div "Article Title Link Text Opens in Category Section RDC and DFC Compliance Policy…" at bounding box center [1291, 244] width 524 height 134
click at [1103, 252] on div "RDC and DFC Compliance Policy Change" at bounding box center [1112, 248] width 148 height 27
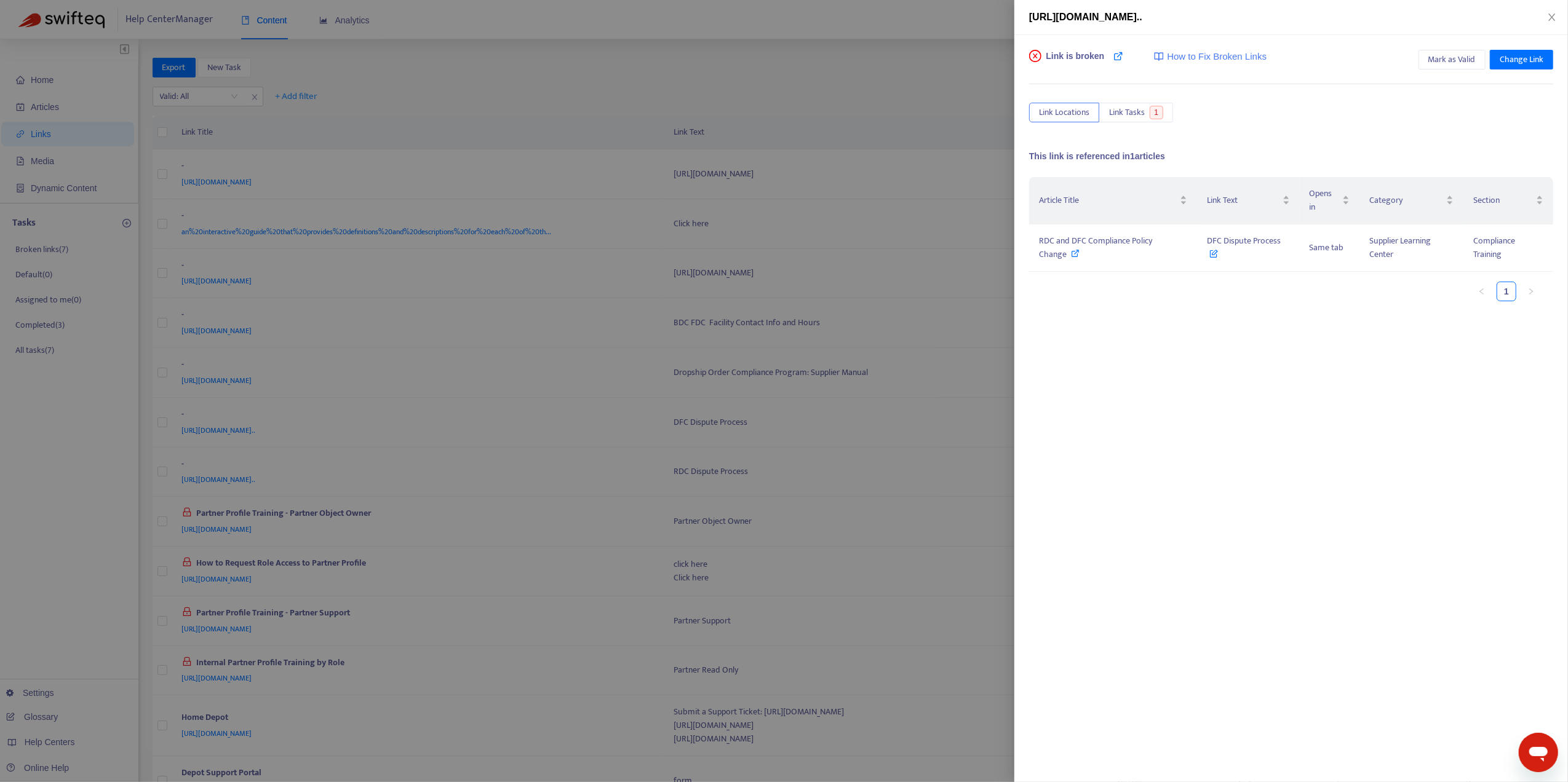
click at [110, 485] on div at bounding box center [784, 391] width 1568 height 782
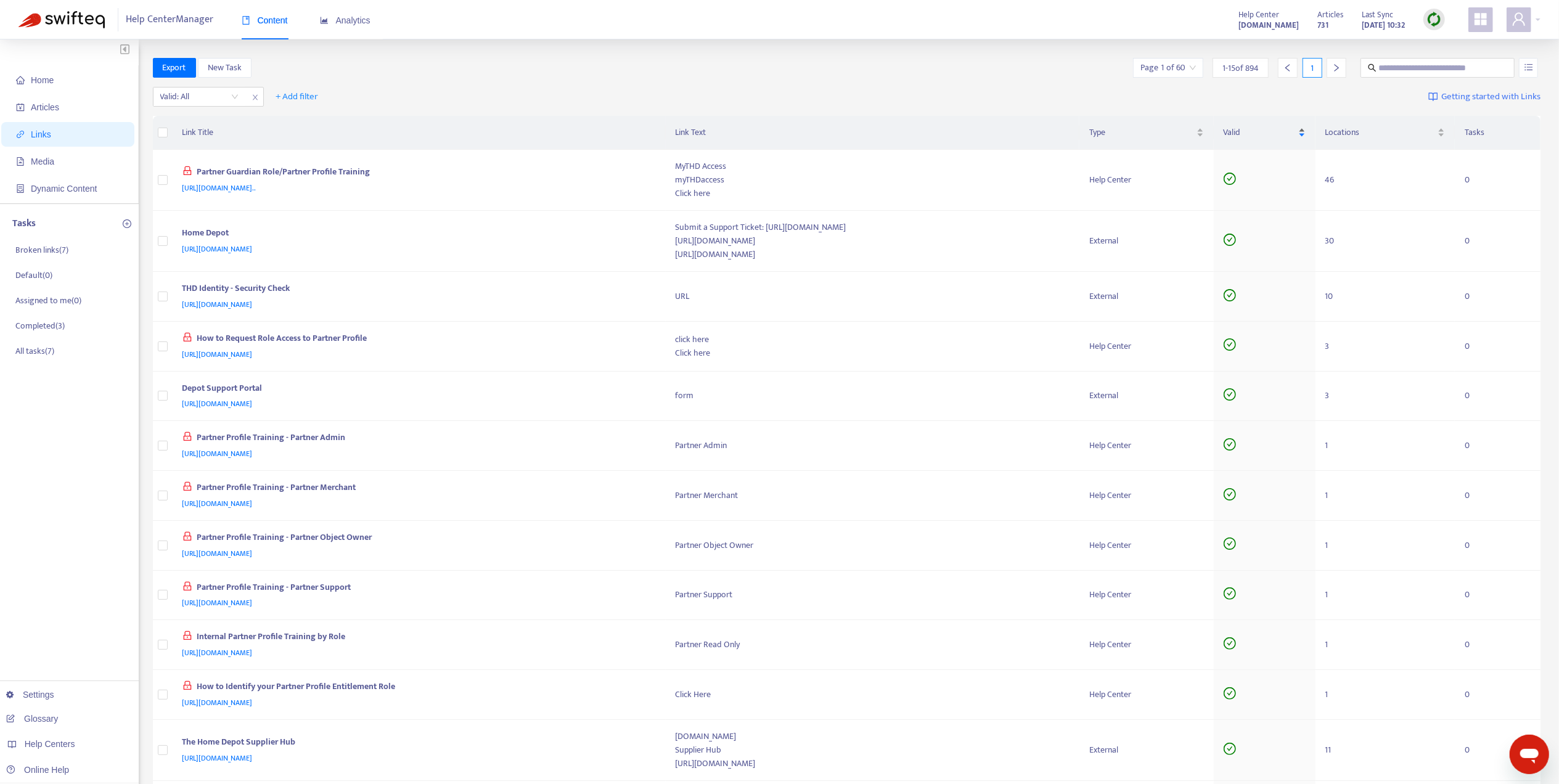
click at [1306, 128] on div "Valid" at bounding box center [1264, 133] width 82 height 14
click at [1306, 136] on div "Valid" at bounding box center [1264, 133] width 82 height 14
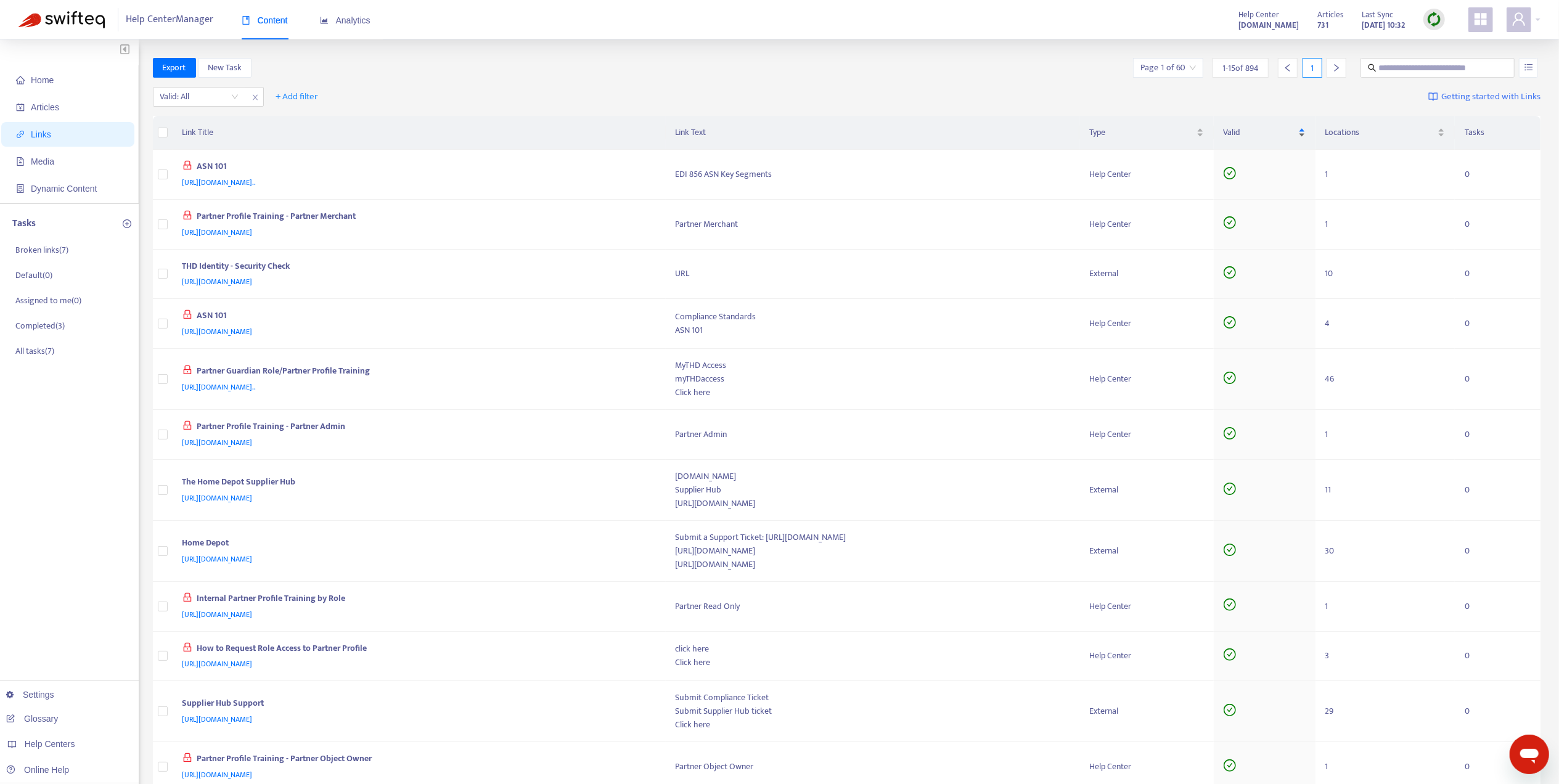
click at [1306, 130] on div "Valid" at bounding box center [1264, 133] width 82 height 14
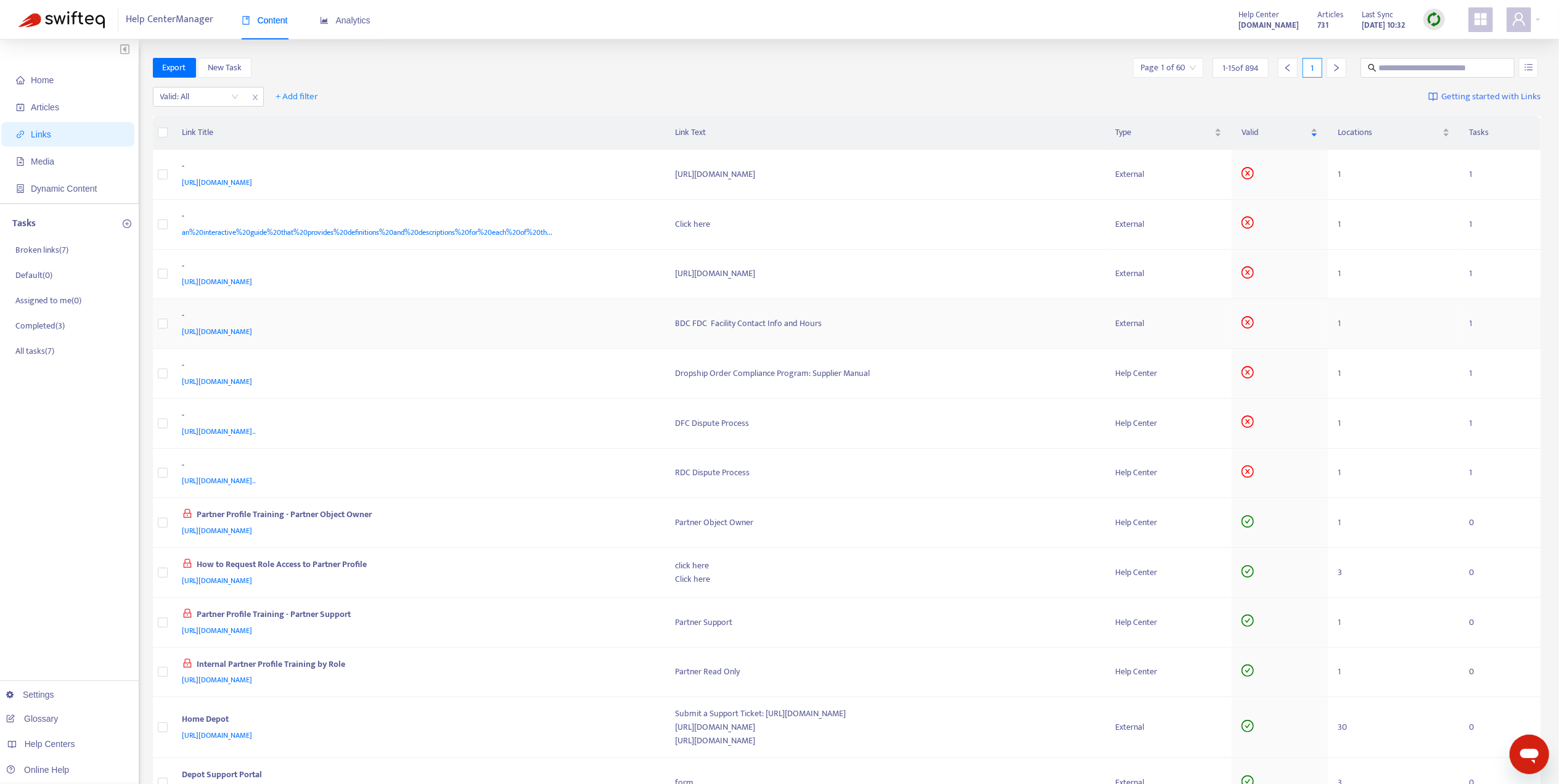
click at [526, 313] on div "-" at bounding box center [417, 316] width 469 height 16
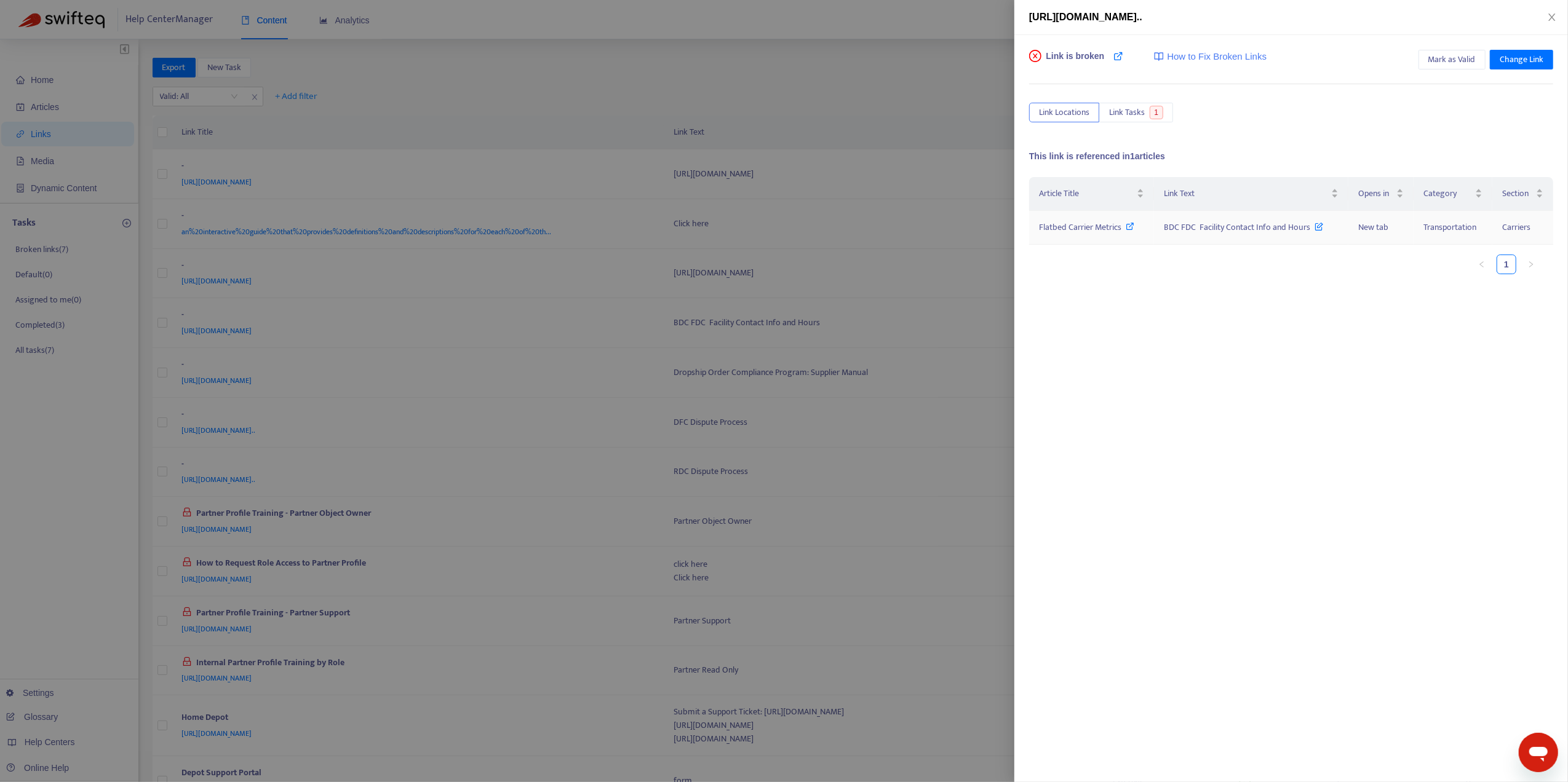
click at [1085, 231] on span "Flatbed Carrier Metrics" at bounding box center [1080, 227] width 83 height 14
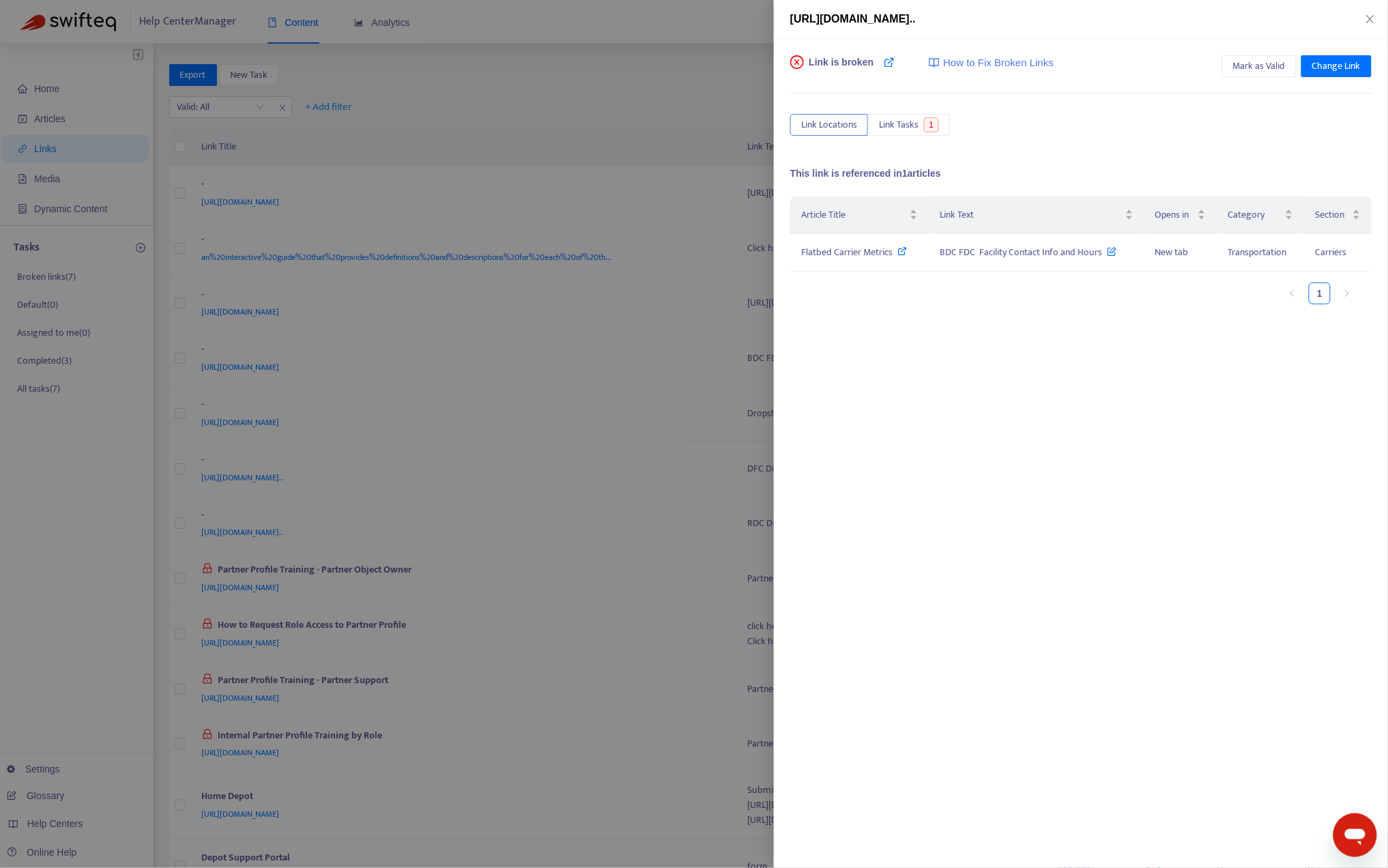
drag, startPoint x: 968, startPoint y: 434, endPoint x: 941, endPoint y: 438, distance: 27.3
click at [968, 429] on div "Article Title Link Text Opens in Category Section Flatbed Carrier Metrics BDC F…" at bounding box center [1080, 333] width 581 height 273
click at [32, 562] on div at bounding box center [694, 434] width 1388 height 868
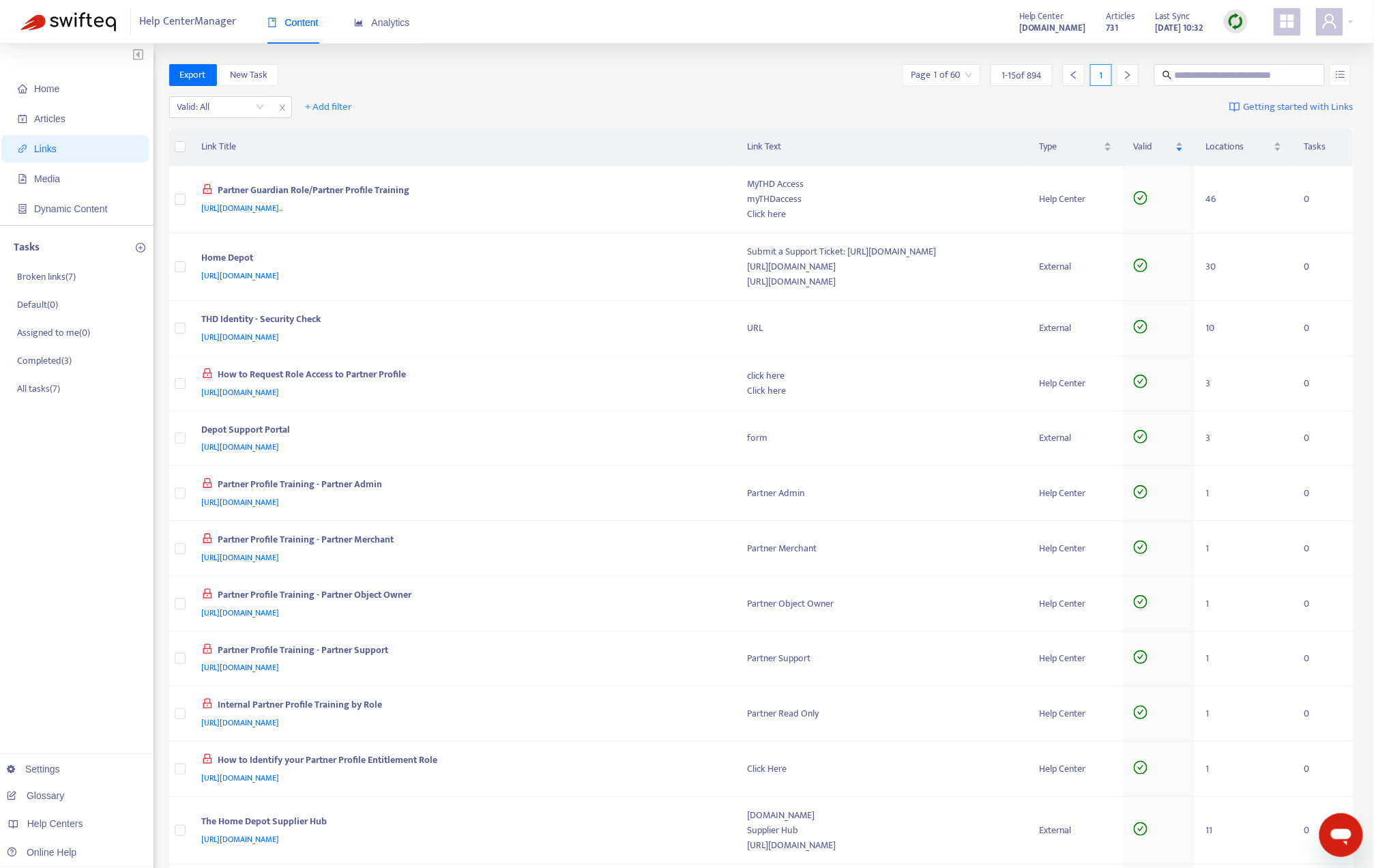
click at [1243, 23] on img at bounding box center [1236, 22] width 17 height 17
click at [1266, 44] on link "Quick Sync" at bounding box center [1265, 49] width 58 height 16
click at [1184, 144] on div "Valid" at bounding box center [1159, 147] width 50 height 15
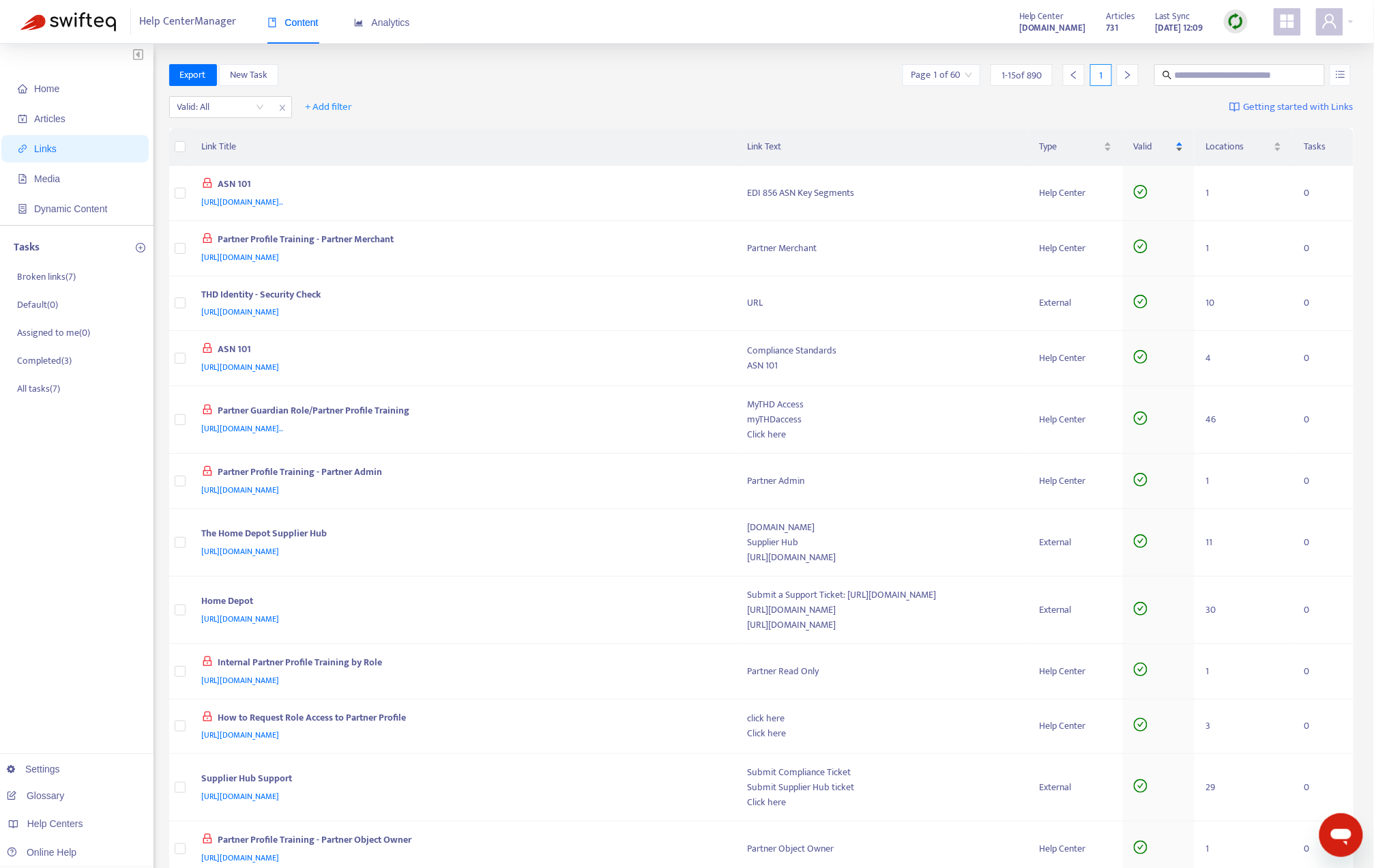
click at [1184, 151] on div "Valid" at bounding box center [1159, 147] width 50 height 15
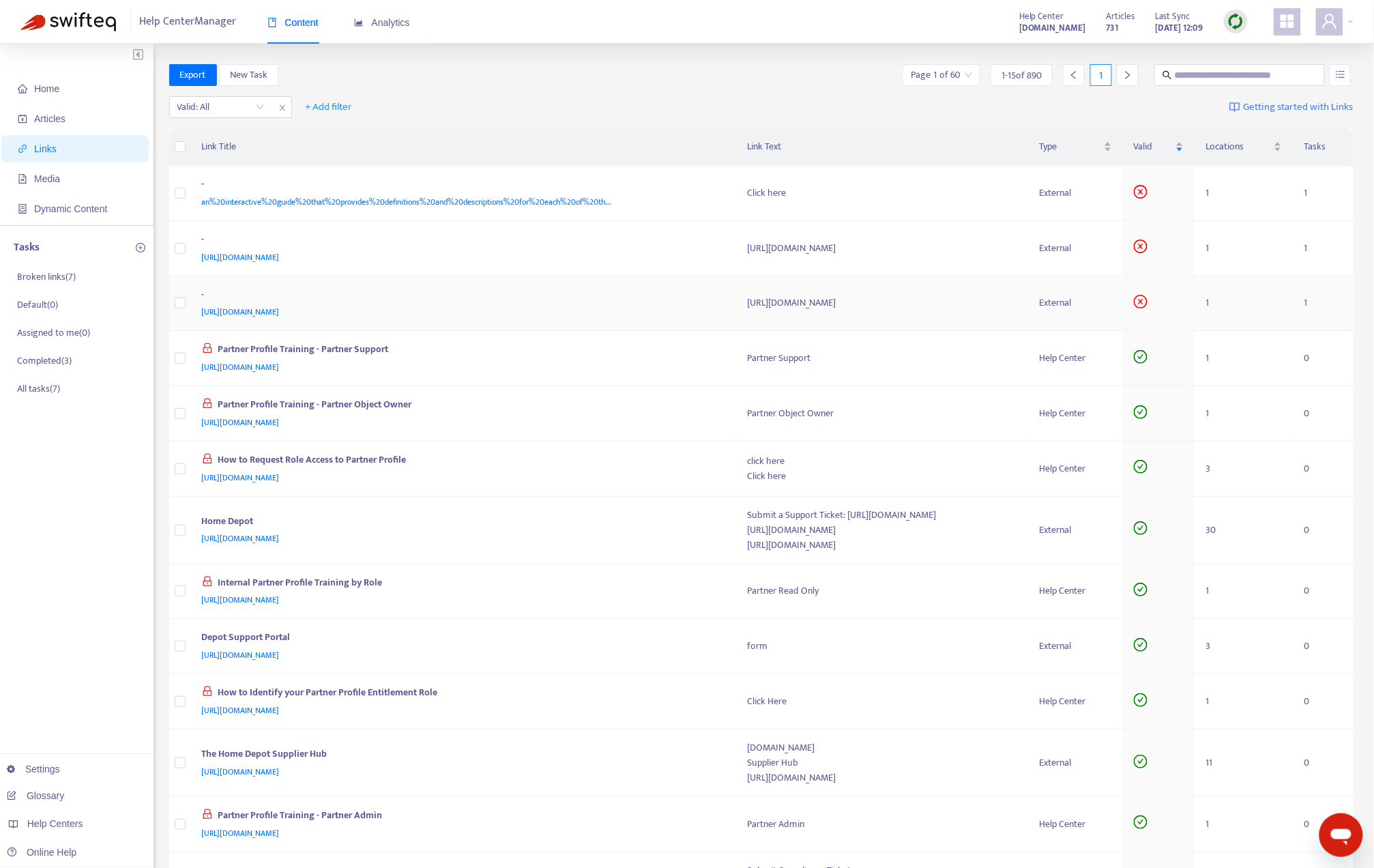
click at [628, 309] on div "[URL][DOMAIN_NAME]" at bounding box center [461, 312] width 519 height 15
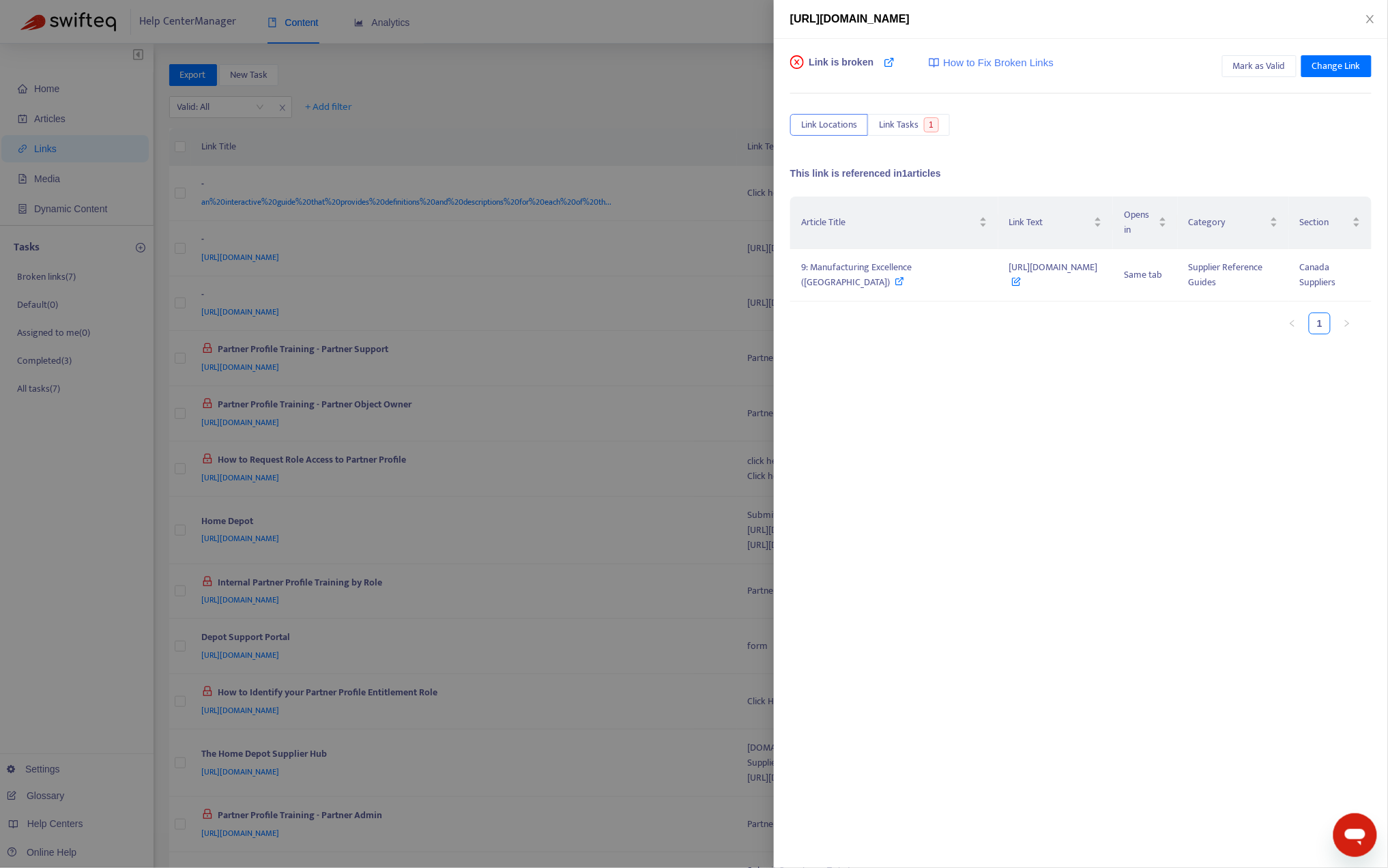
click at [502, 252] on div at bounding box center [694, 434] width 1388 height 868
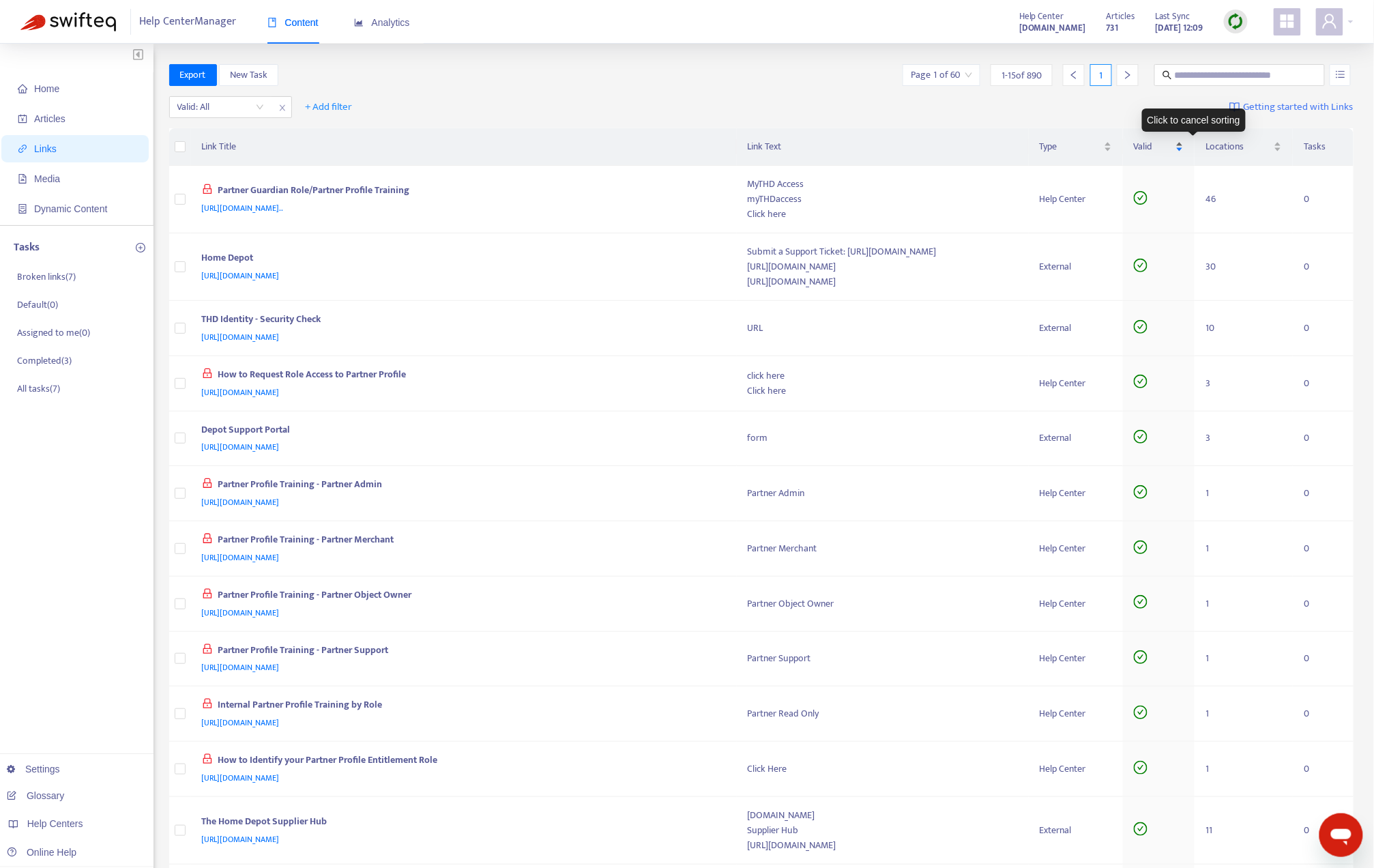
click at [1184, 141] on div "Valid" at bounding box center [1159, 147] width 50 height 15
click at [1184, 148] on div "Valid" at bounding box center [1159, 147] width 50 height 15
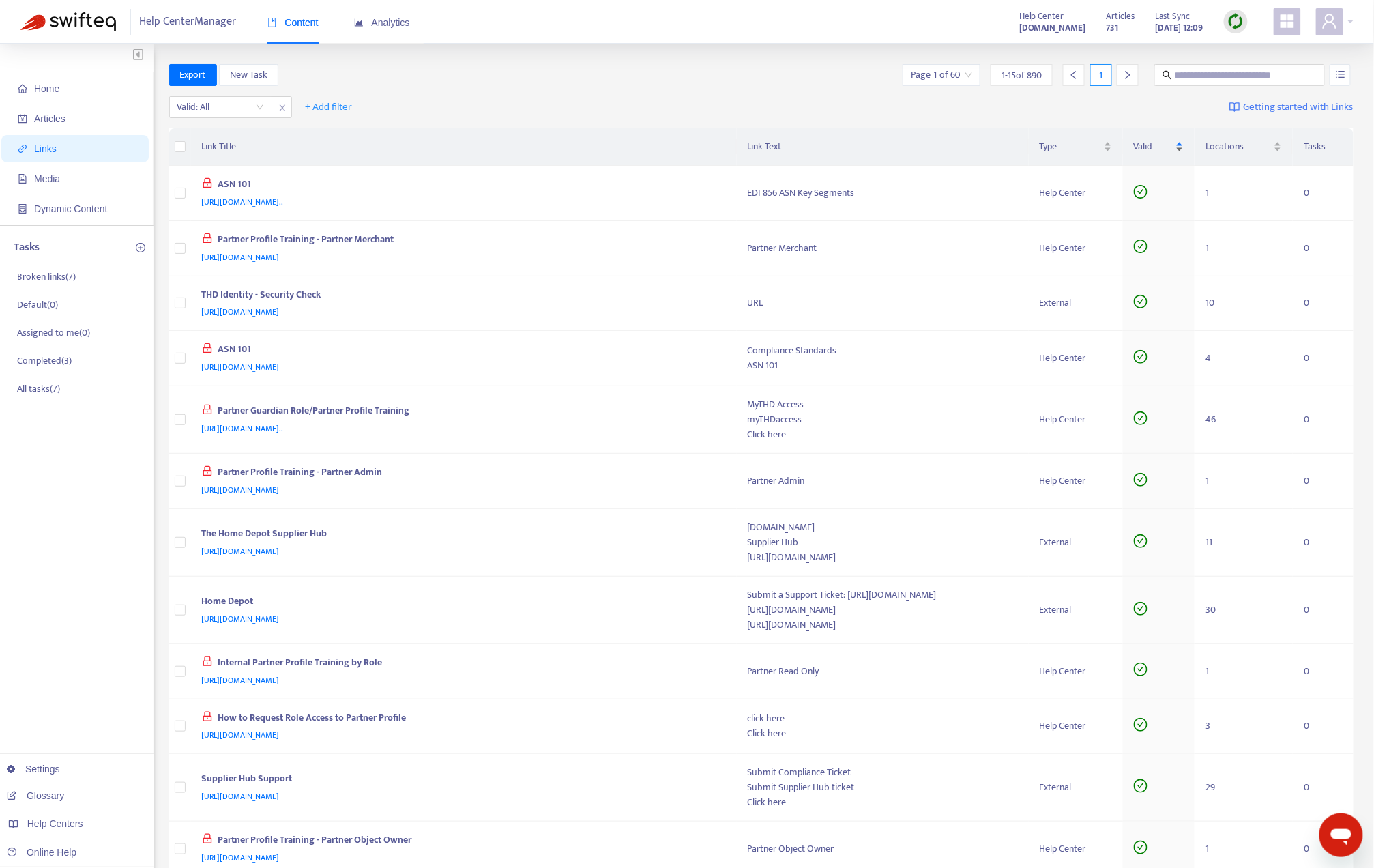
click at [1184, 139] on div "Valid" at bounding box center [1159, 147] width 50 height 15
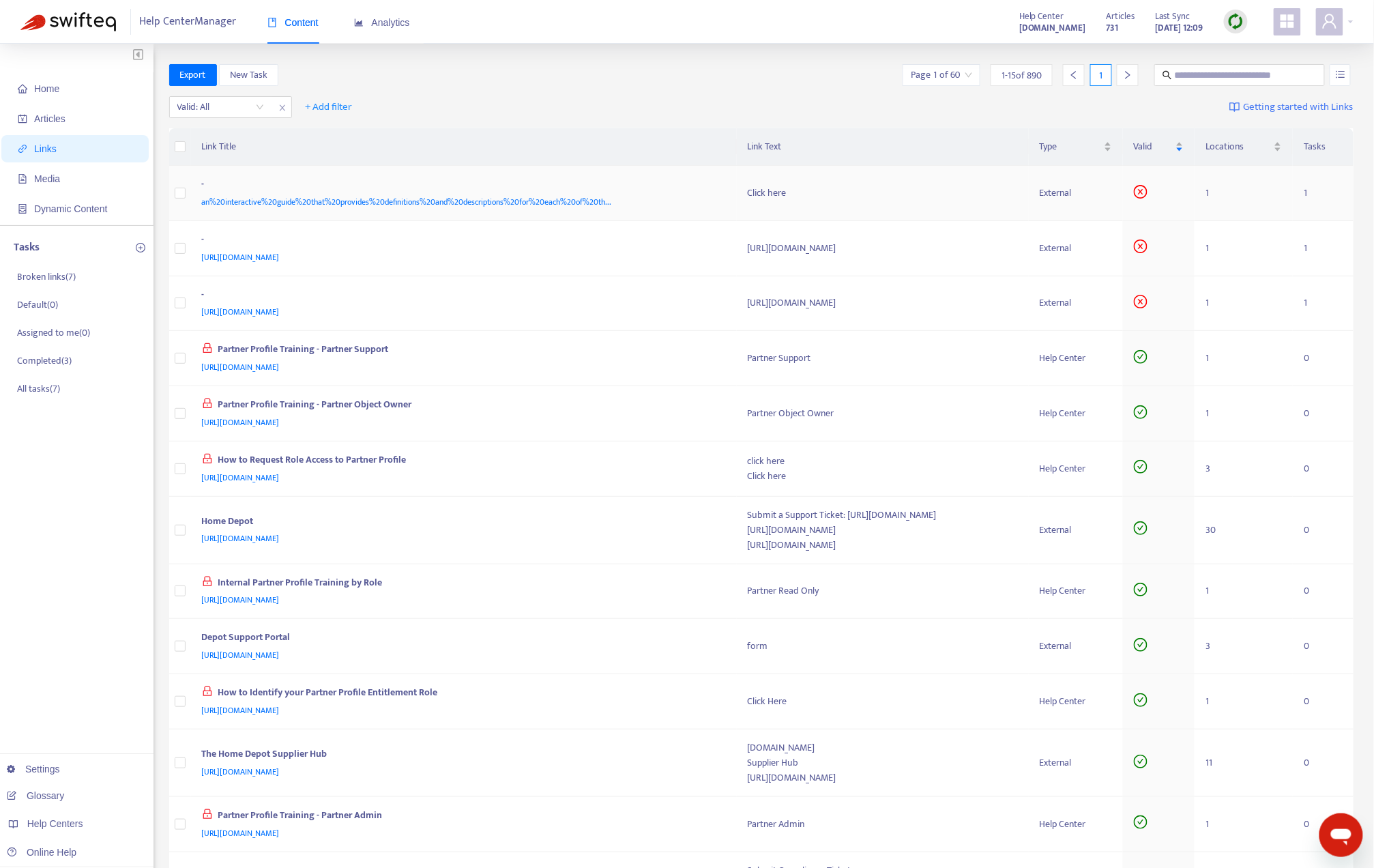
click at [639, 200] on div "an%20interactive%20guide%20that%20provides%20definitions%20and%20descriptions%2…" at bounding box center [461, 202] width 519 height 15
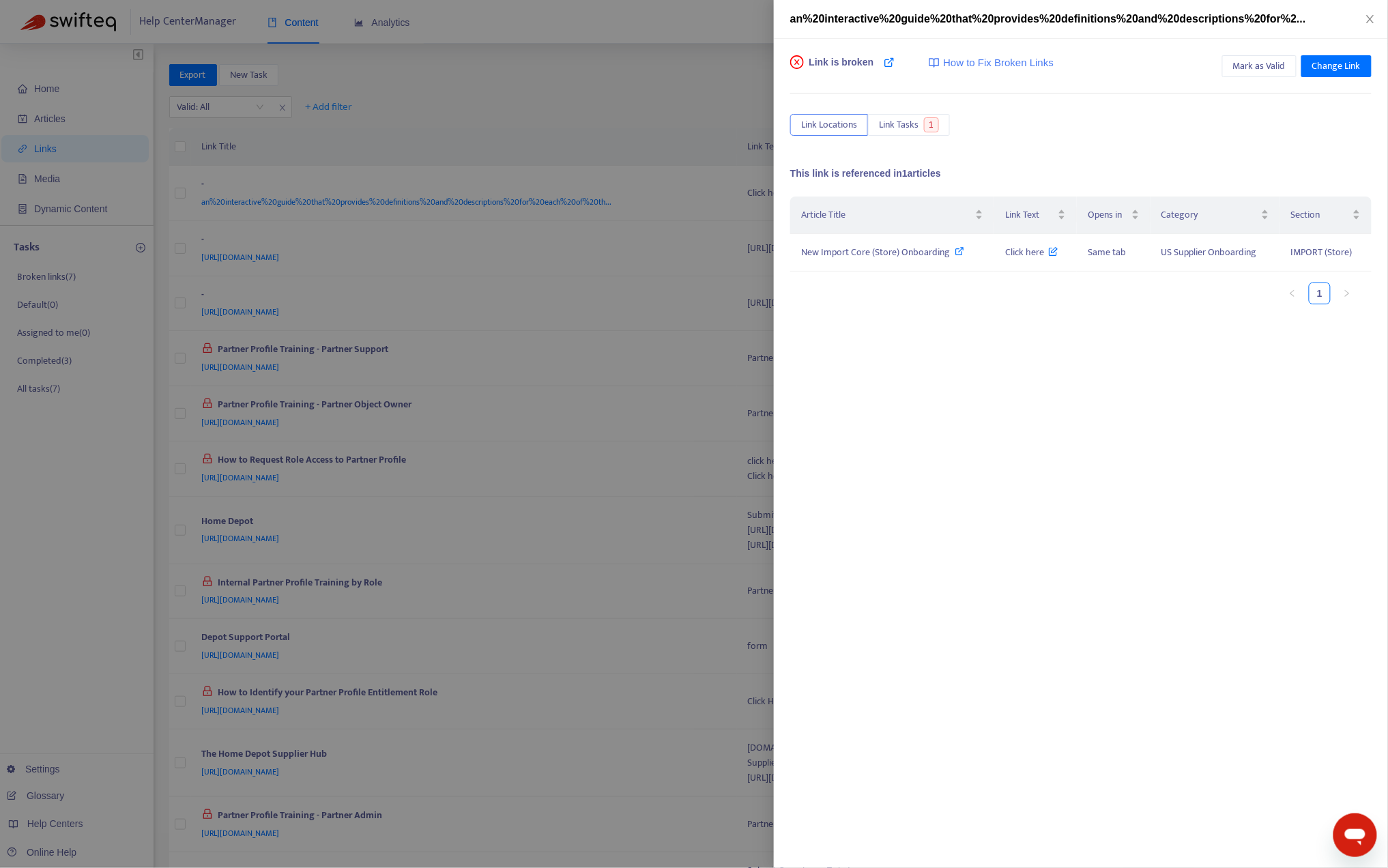
click at [1029, 371] on div "Article Title Link Text Opens in Category Section New Import Core (Store) Onboa…" at bounding box center [1080, 333] width 581 height 273
click at [898, 251] on span "New Import Core (Store) Onboarding" at bounding box center [876, 252] width 148 height 16
click at [1031, 257] on span "Click here" at bounding box center [1032, 252] width 53 height 16
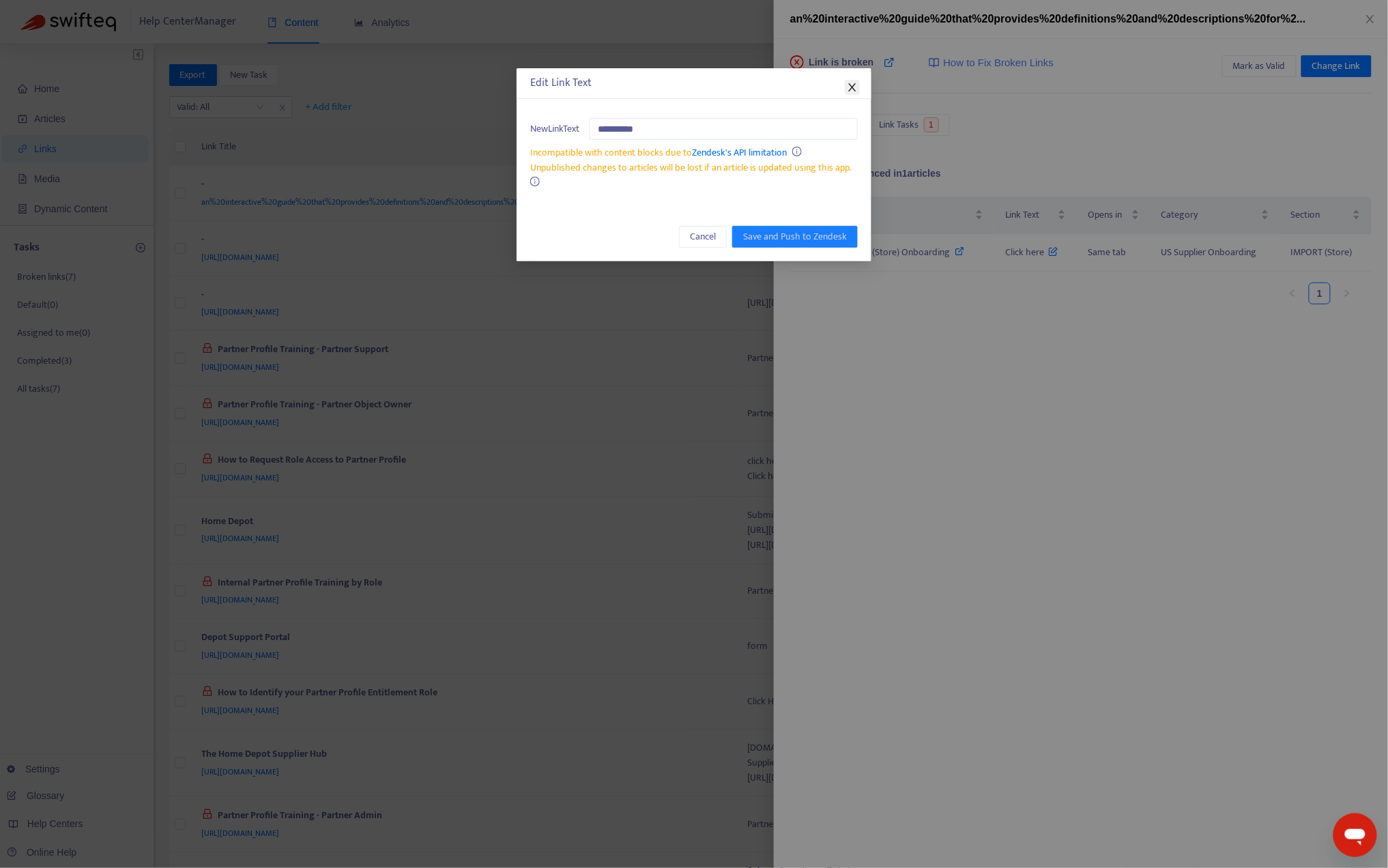
click at [851, 83] on icon "close" at bounding box center [852, 87] width 11 height 11
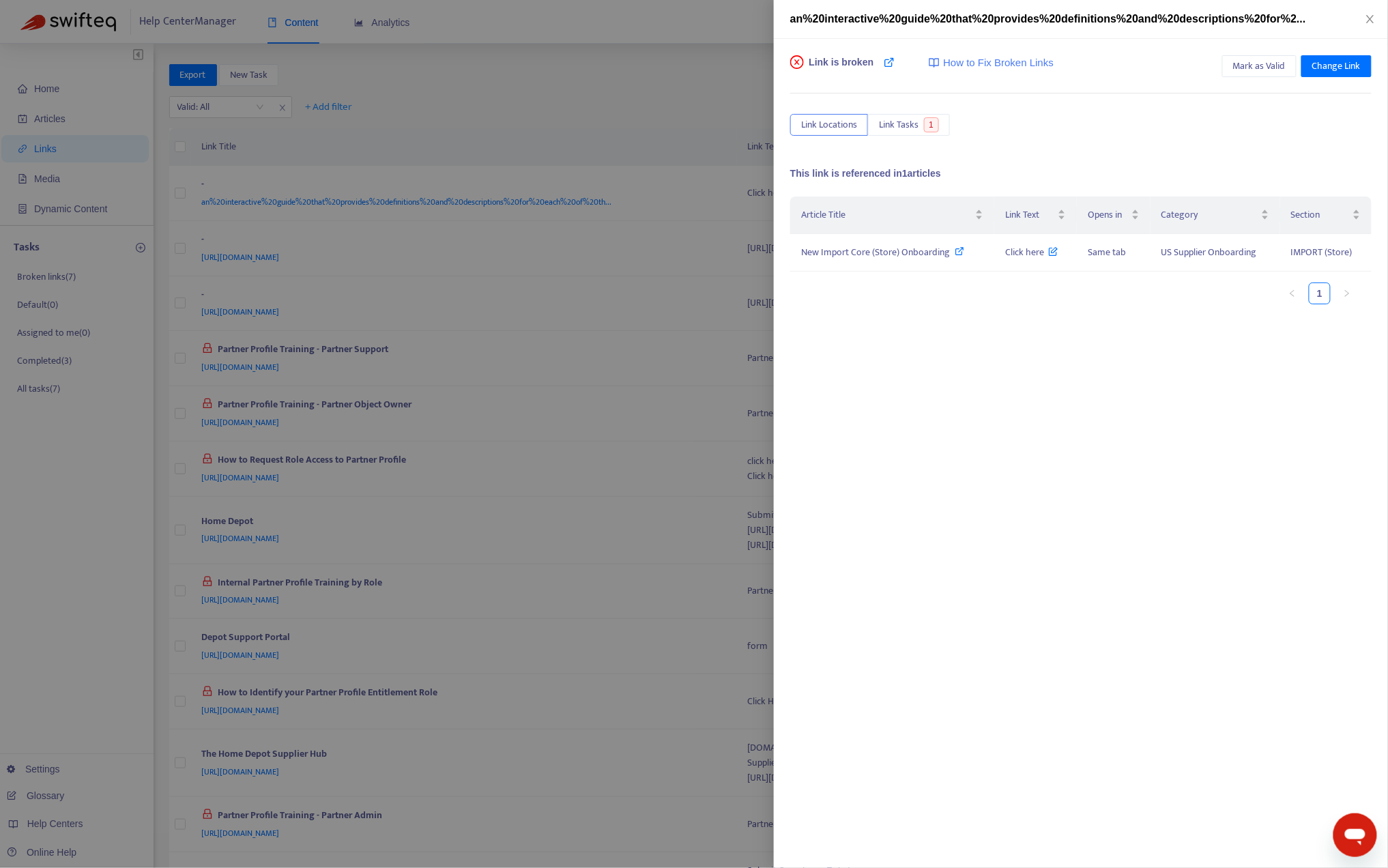
click at [79, 626] on div at bounding box center [694, 434] width 1388 height 868
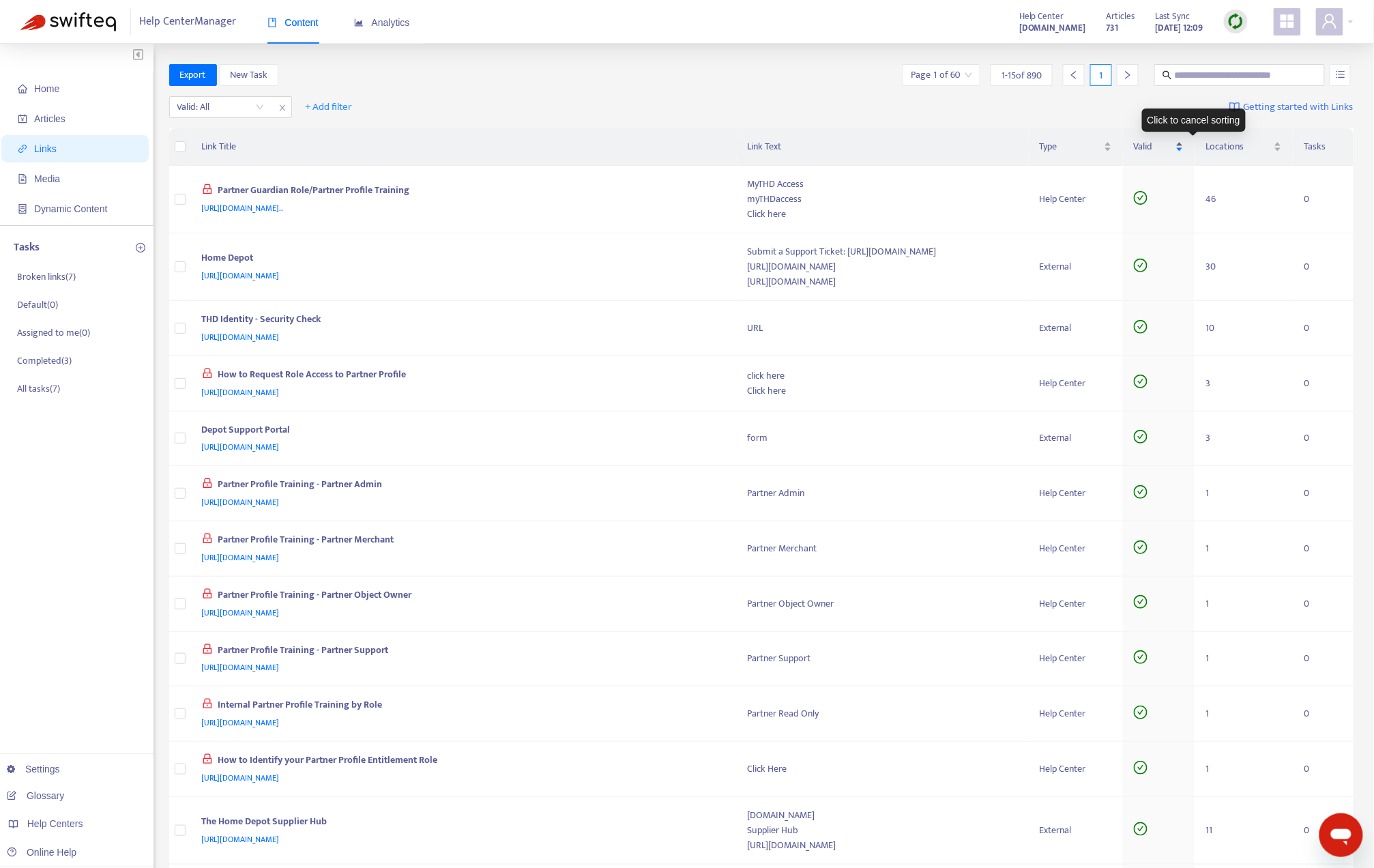
click at [1184, 141] on div "Valid" at bounding box center [1159, 147] width 50 height 15
click at [1184, 150] on div "Valid" at bounding box center [1159, 147] width 50 height 15
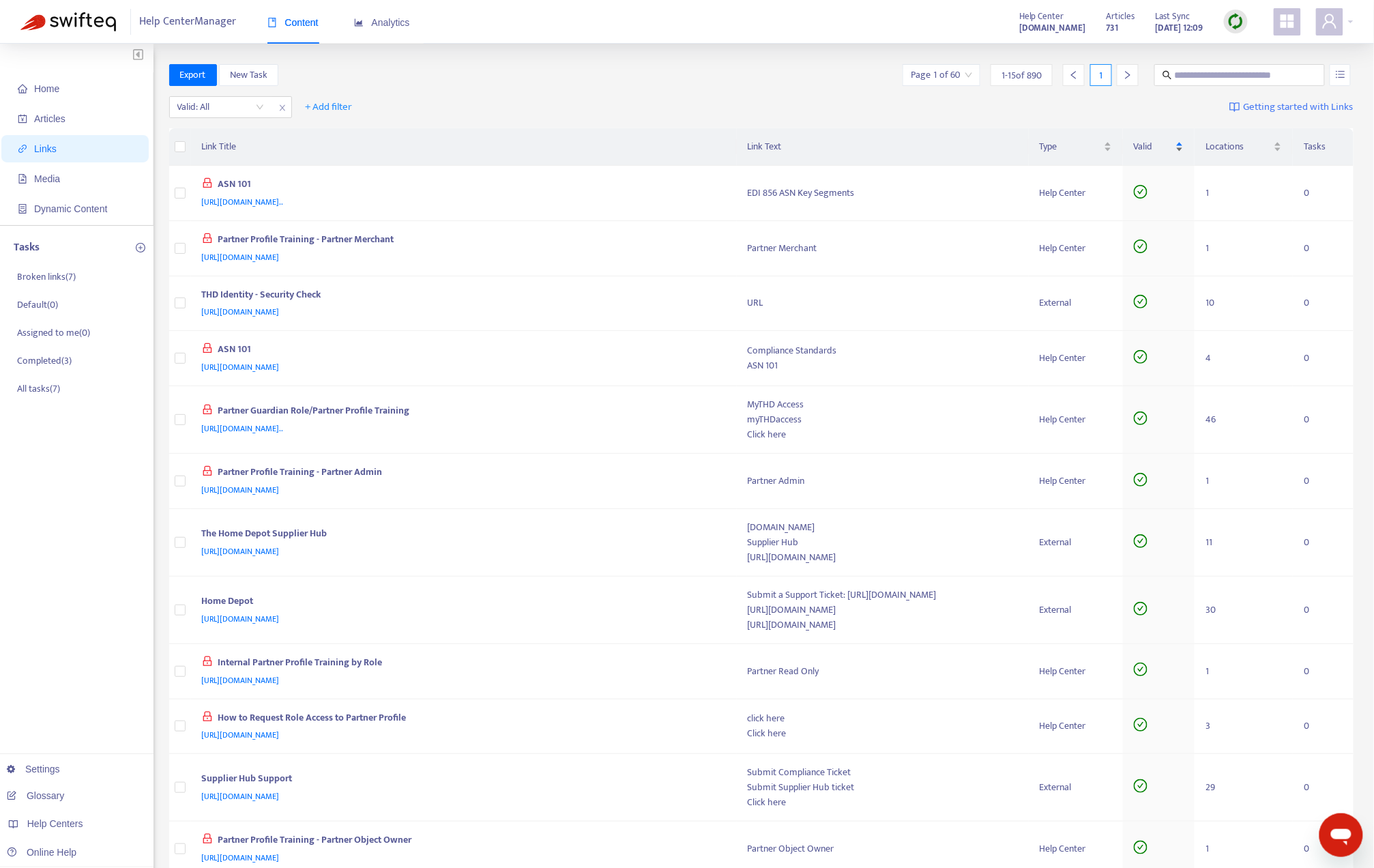
click at [1184, 150] on div "Valid" at bounding box center [1159, 147] width 50 height 15
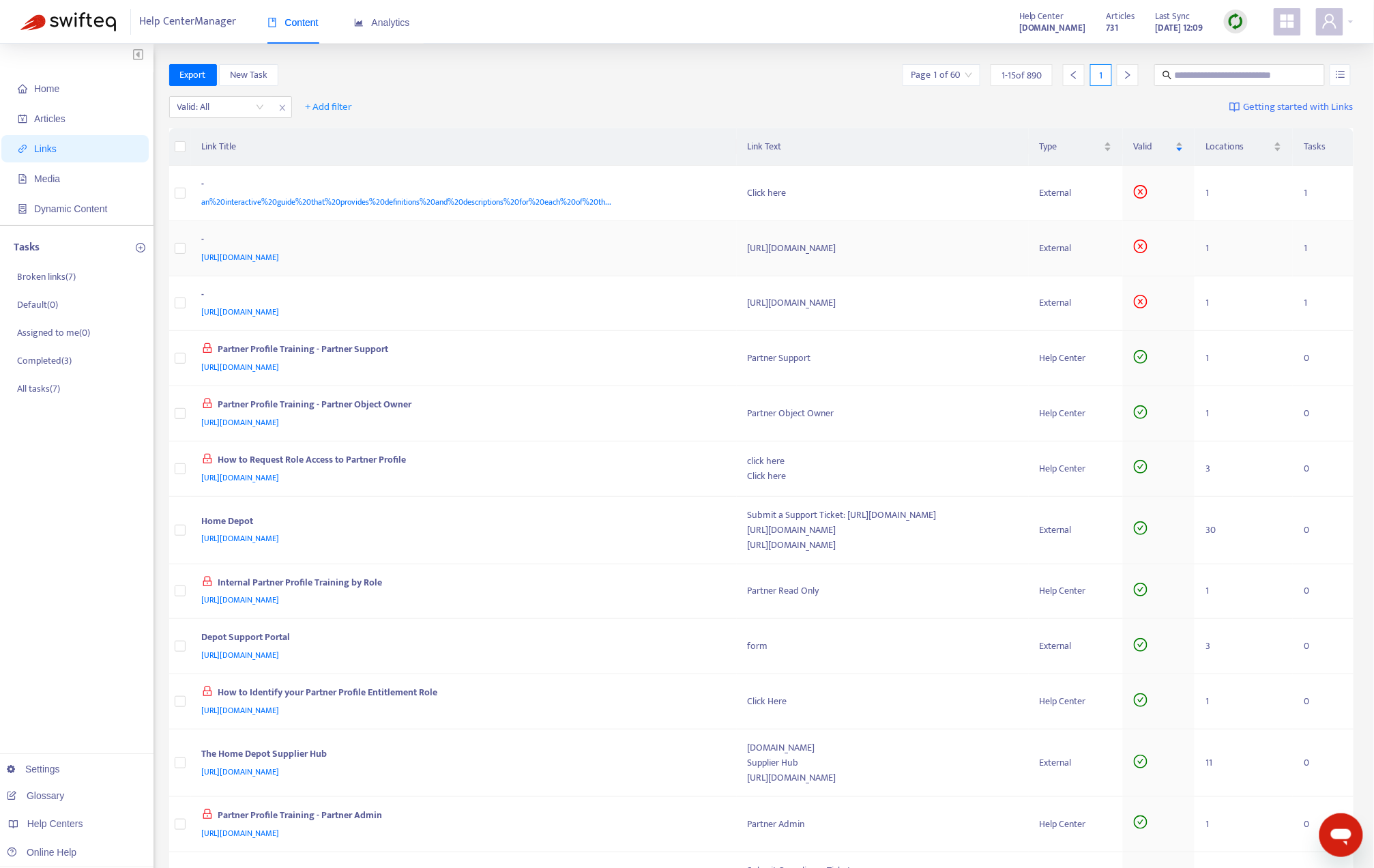
click at [659, 252] on div "[URL][DOMAIN_NAME]" at bounding box center [461, 257] width 519 height 15
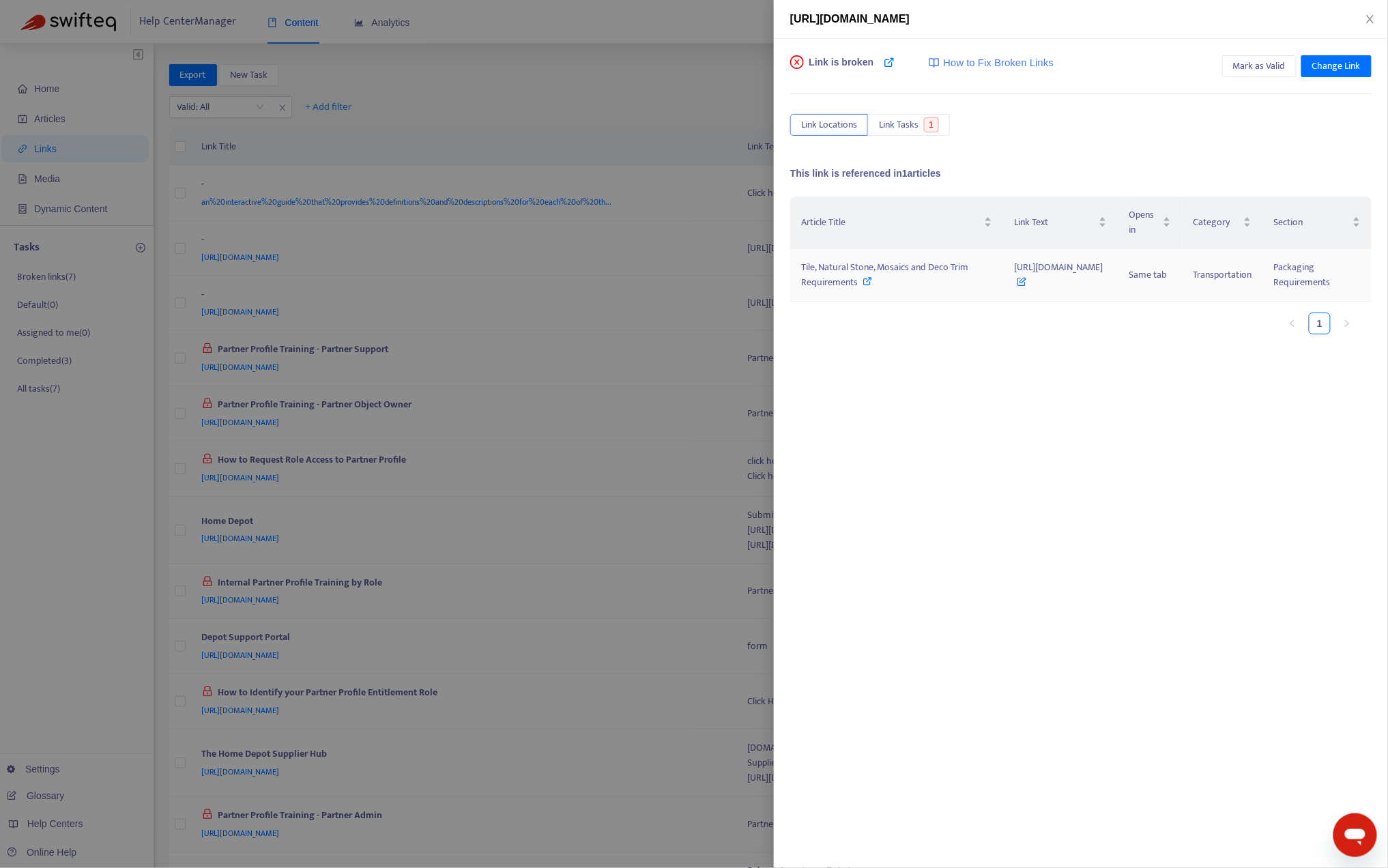
click at [907, 268] on span "Tile, Natural Stone, Mosaics and Deco Trim Requirements" at bounding box center [885, 274] width 167 height 31
drag, startPoint x: 1101, startPoint y: 265, endPoint x: 986, endPoint y: 260, distance: 115.1
click at [986, 260] on tr "Tile, Natural Stone, Mosaics and Deco Trim Requirements [URL][DOMAIN_NAME] Same…" at bounding box center [1080, 275] width 581 height 53
drag, startPoint x: 986, startPoint y: 260, endPoint x: 1036, endPoint y: 372, distance: 122.7
click at [1038, 377] on div "Article Title Link Text Opens in Category Section Tile, Natural Stone, Mosaics …" at bounding box center [1080, 333] width 581 height 273
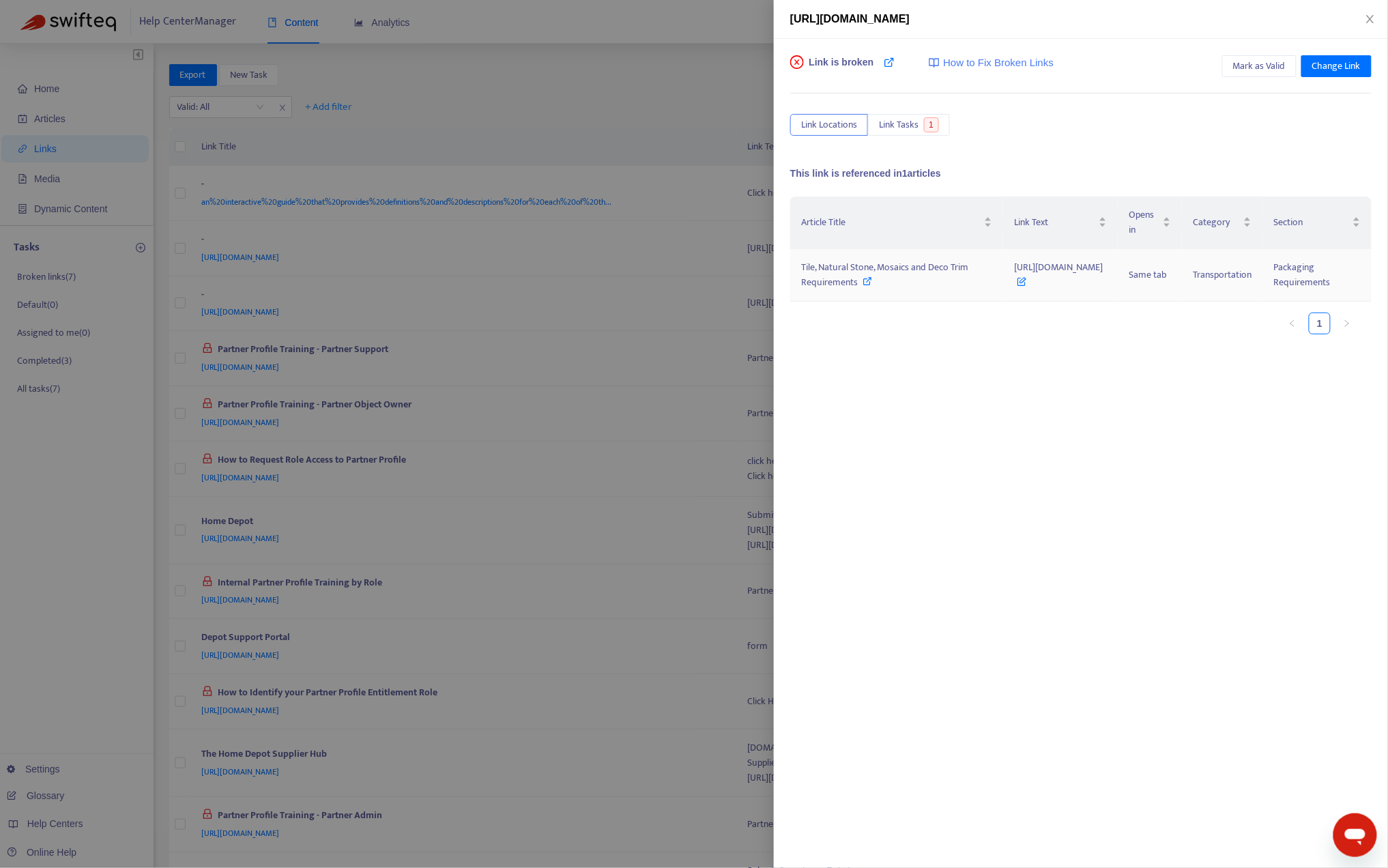
click at [1071, 268] on span "[URL][DOMAIN_NAME]" at bounding box center [1059, 274] width 88 height 31
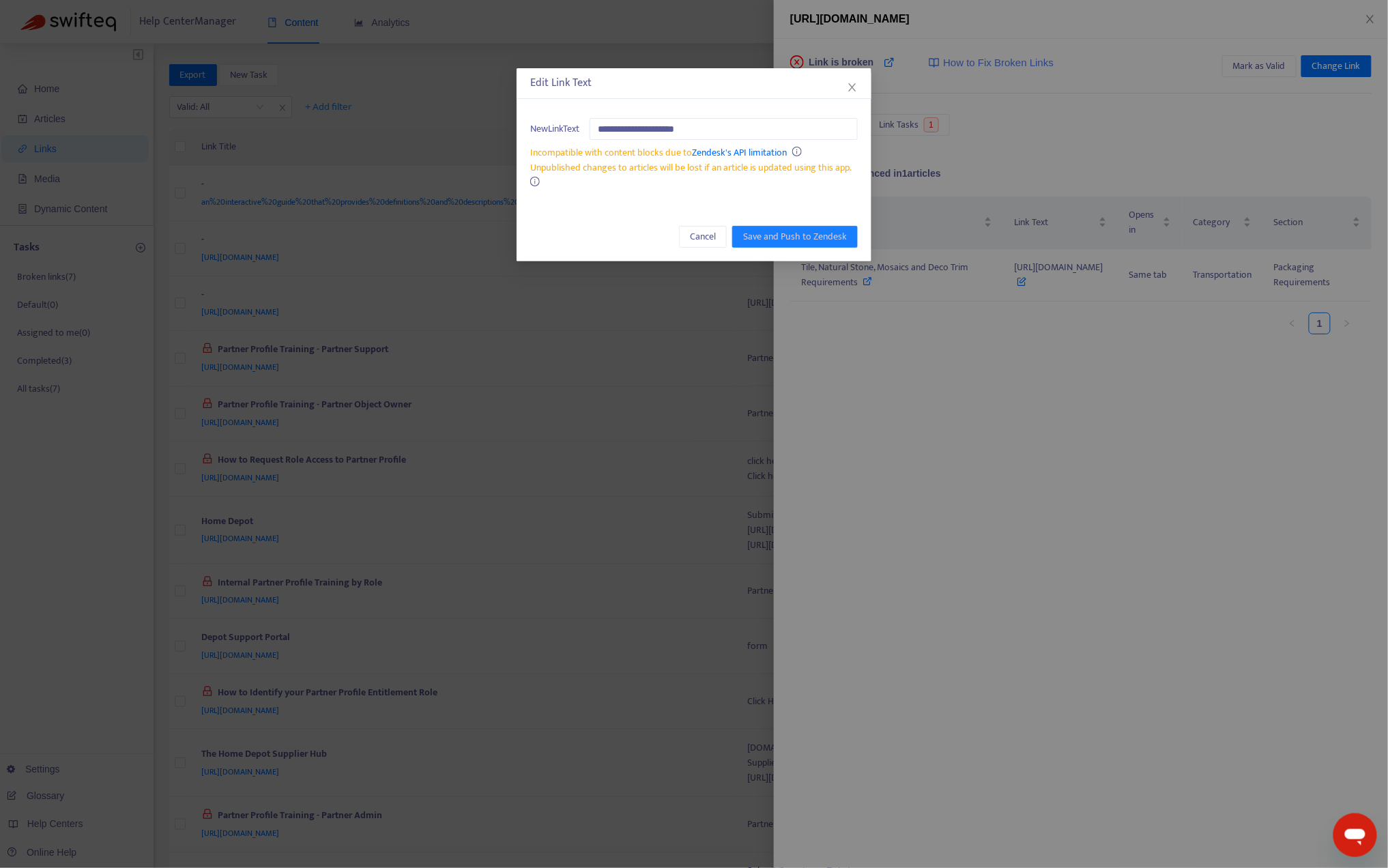
click at [1023, 540] on div "**********" at bounding box center [694, 434] width 1388 height 868
click at [843, 83] on div "Edit Link Text" at bounding box center [694, 83] width 328 height 17
click at [856, 88] on icon "close" at bounding box center [852, 87] width 11 height 11
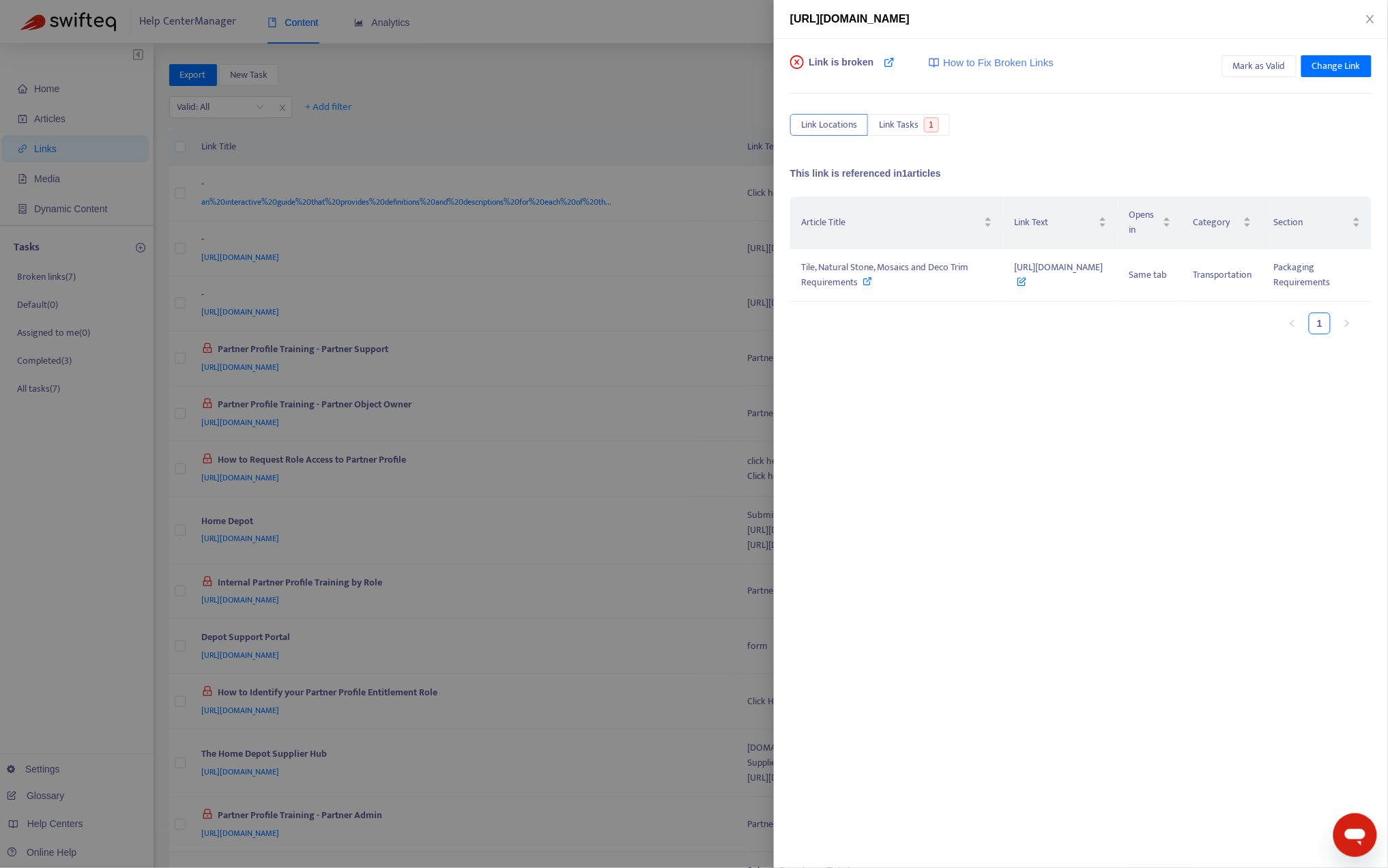
click at [1016, 347] on div "Article Title Link Text Opens in Category Section Tile, Natural Stone, Mosaics …" at bounding box center [1080, 333] width 581 height 273
click at [1270, 68] on span "Mark as Valid" at bounding box center [1260, 66] width 53 height 15
click at [88, 512] on div at bounding box center [694, 434] width 1388 height 868
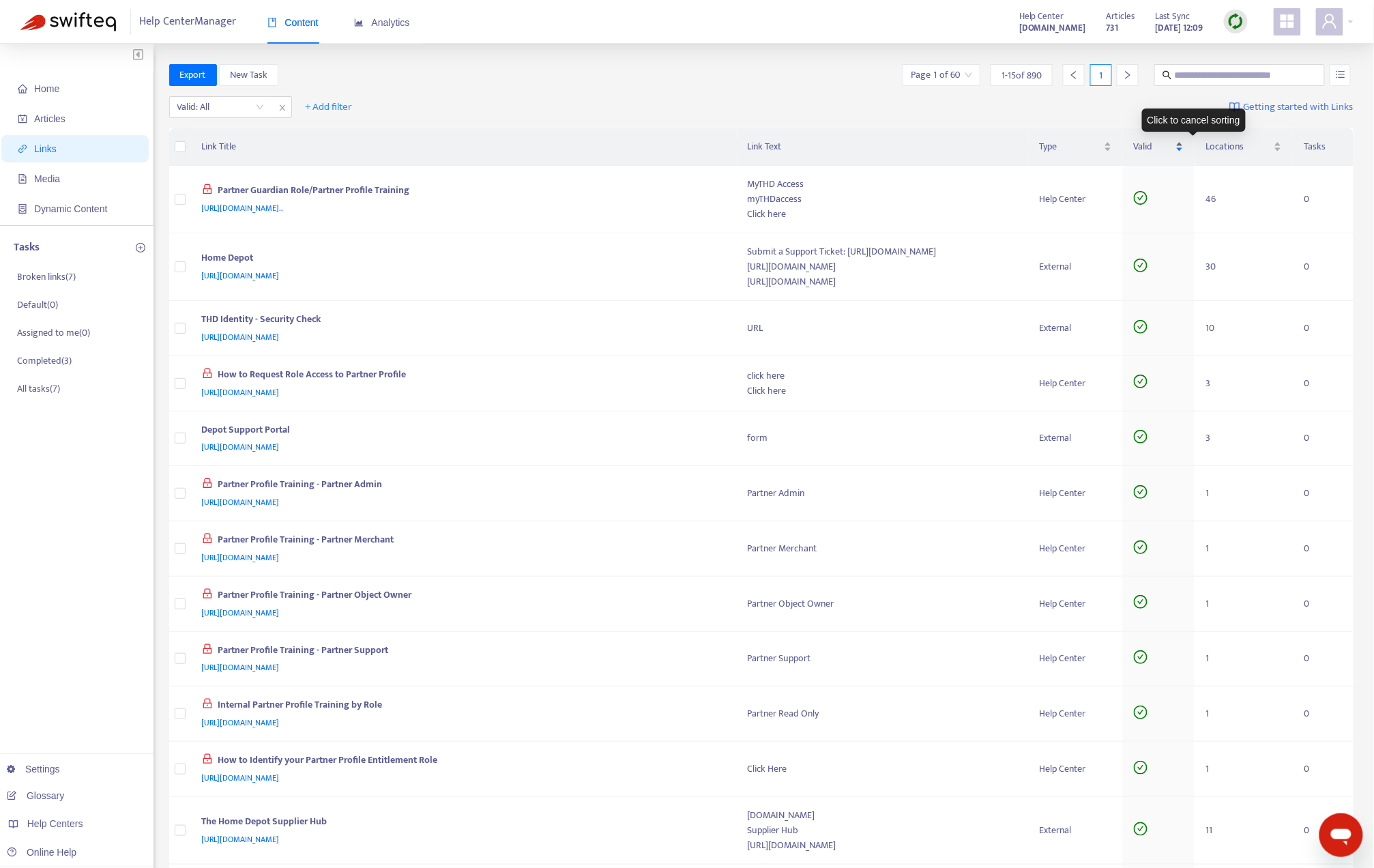
click at [1184, 139] on div "Valid" at bounding box center [1159, 147] width 50 height 15
click at [1184, 151] on div "Valid" at bounding box center [1159, 147] width 50 height 15
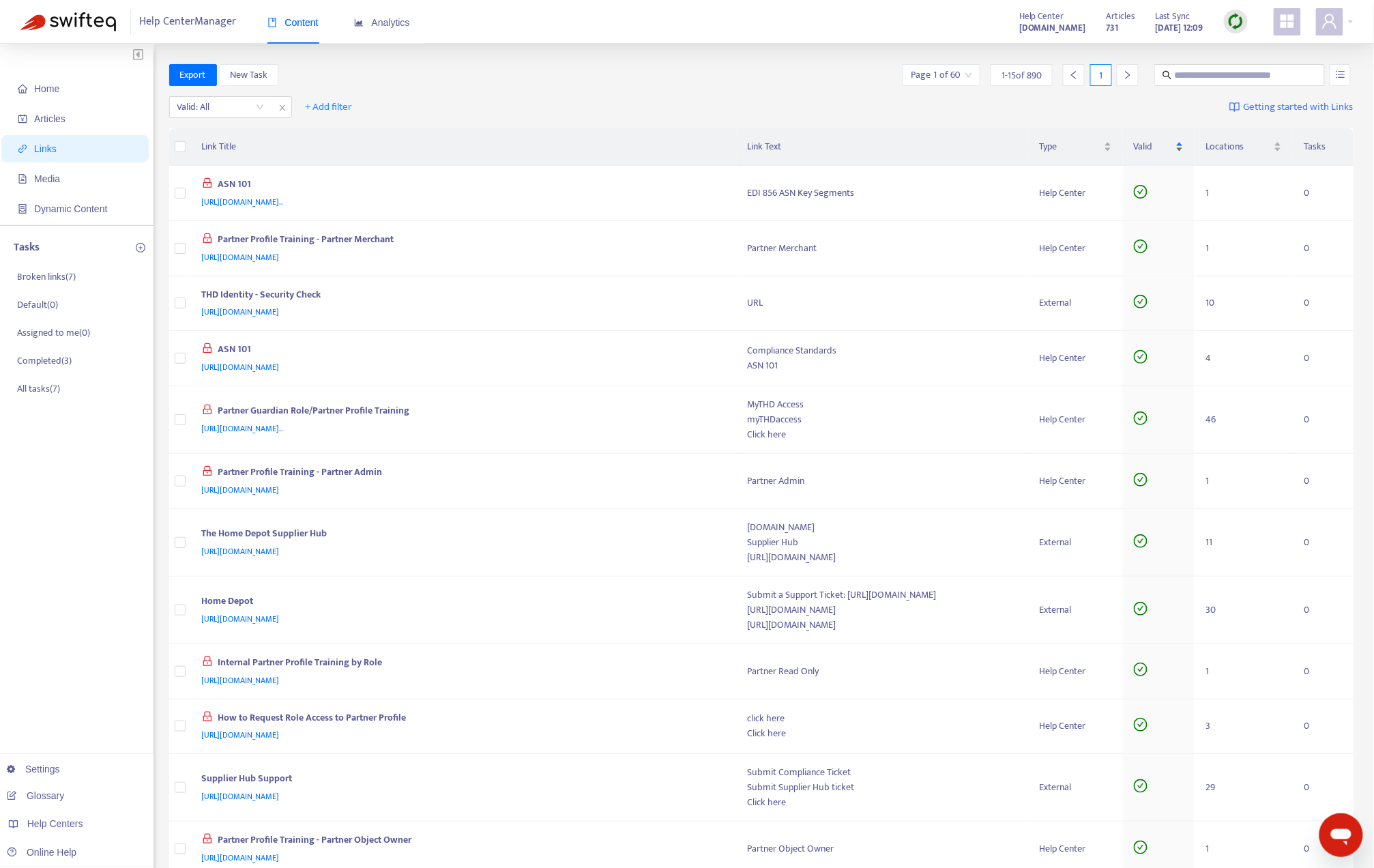
click at [1184, 154] on div "Valid" at bounding box center [1159, 147] width 50 height 15
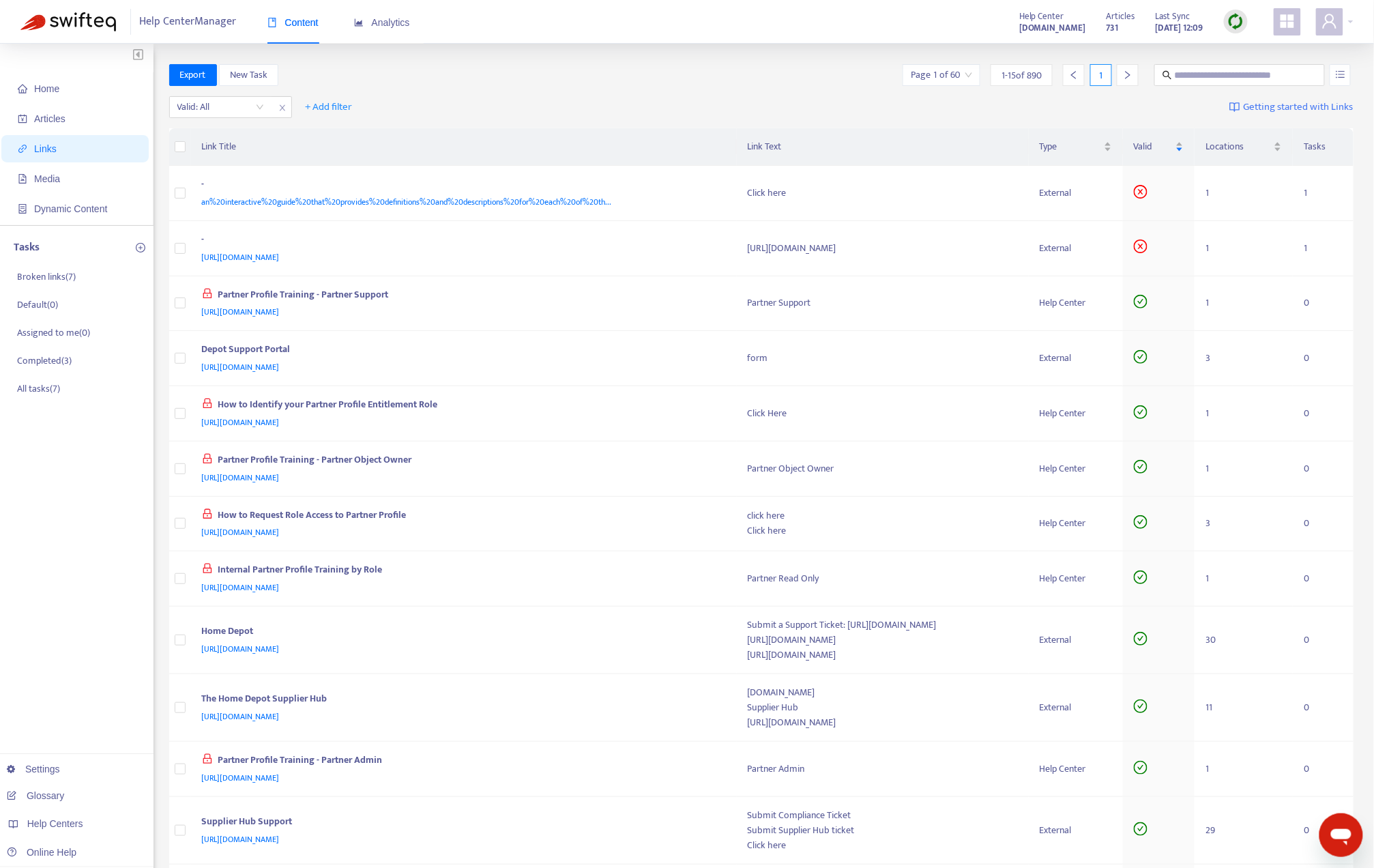
click at [707, 17] on div "Help Center Manager Content Analytics Help Center [DOMAIN_NAME] Articles 731 La…" at bounding box center [687, 22] width 1374 height 43
click at [107, 642] on div "Home Articles Links Media Dynamic Content Tasks Broken links ( 7 ) Default ( 0 …" at bounding box center [77, 580] width 153 height 1075
